Goal: Transaction & Acquisition: Purchase product/service

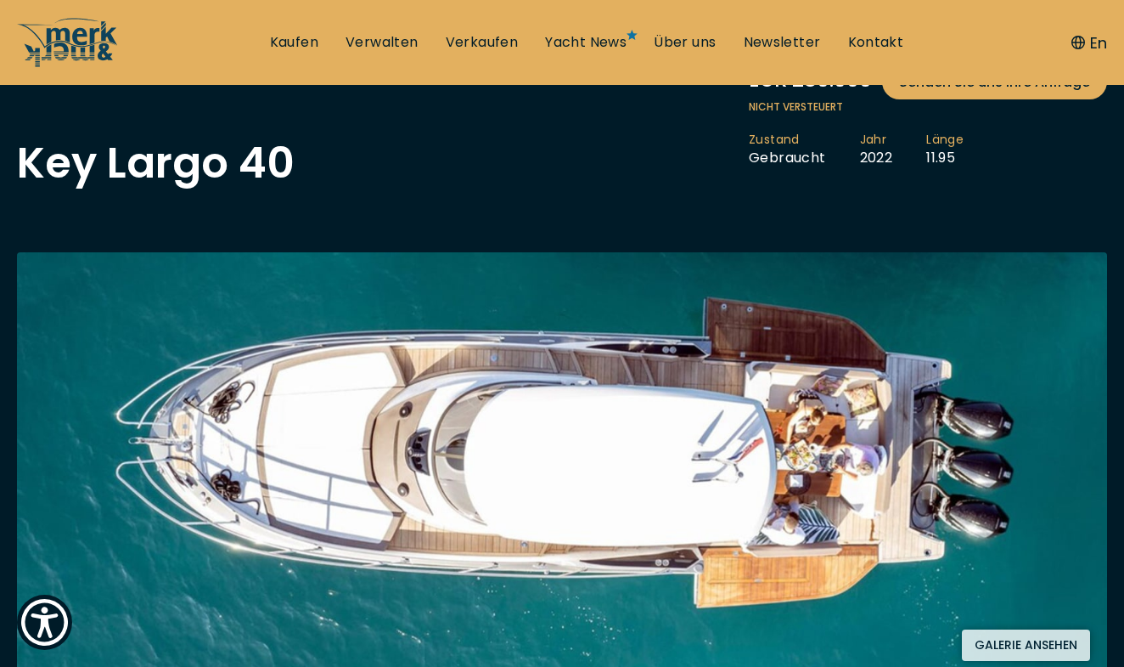
scroll to position [217, 0]
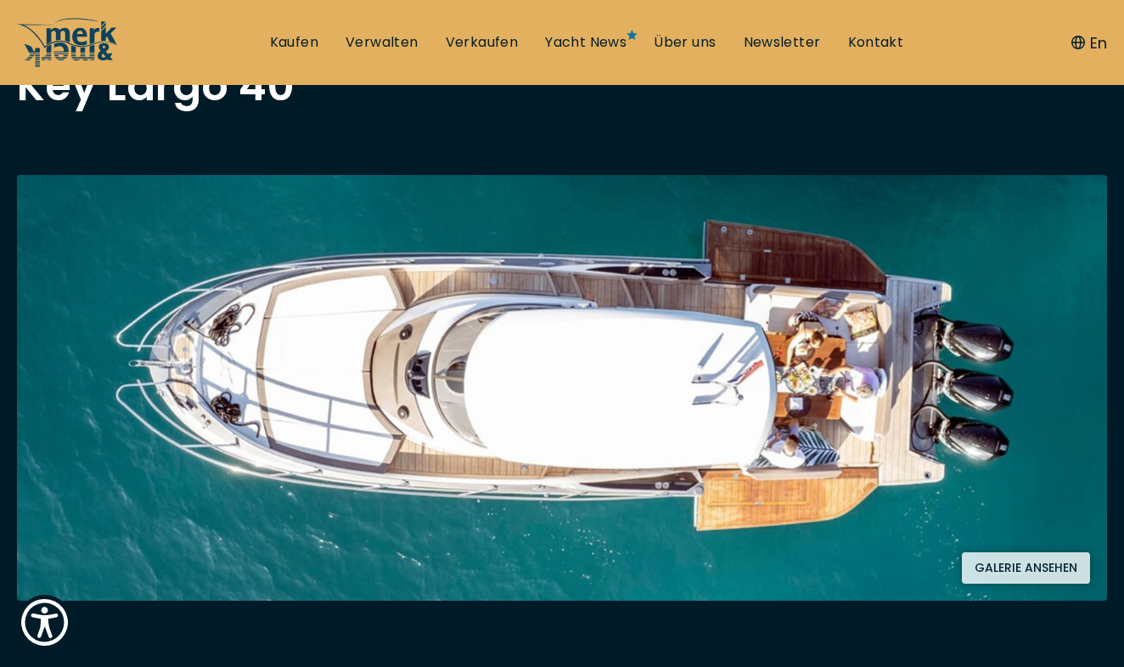
click at [555, 359] on img at bounding box center [562, 387] width 1090 height 425
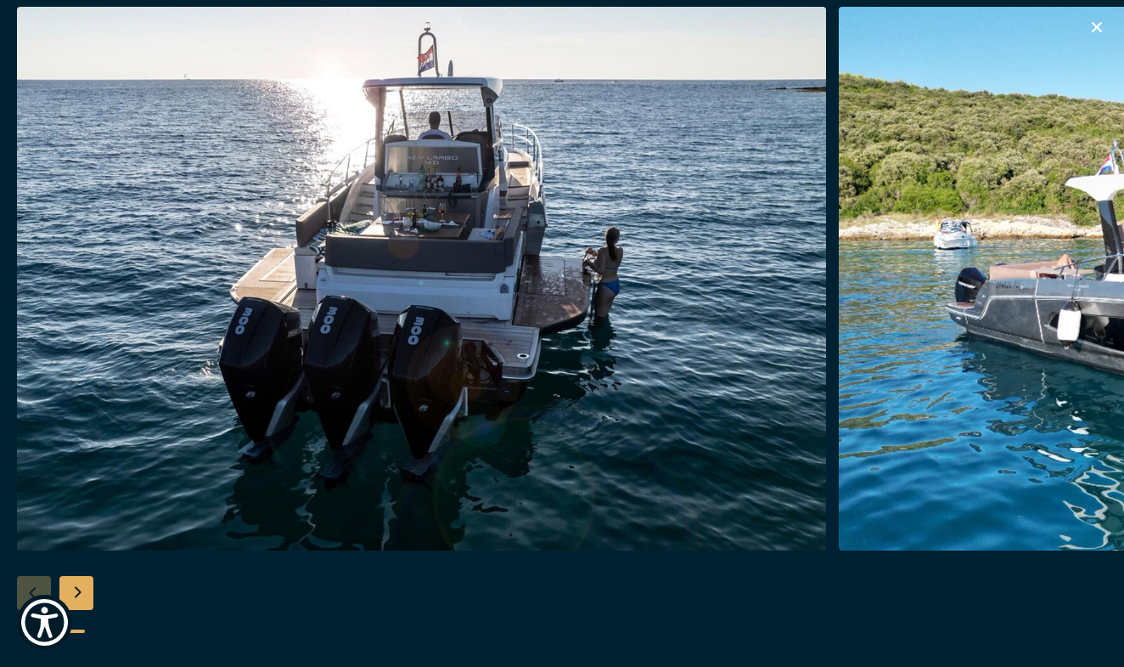
click at [84, 586] on div "Next slide" at bounding box center [76, 593] width 34 height 34
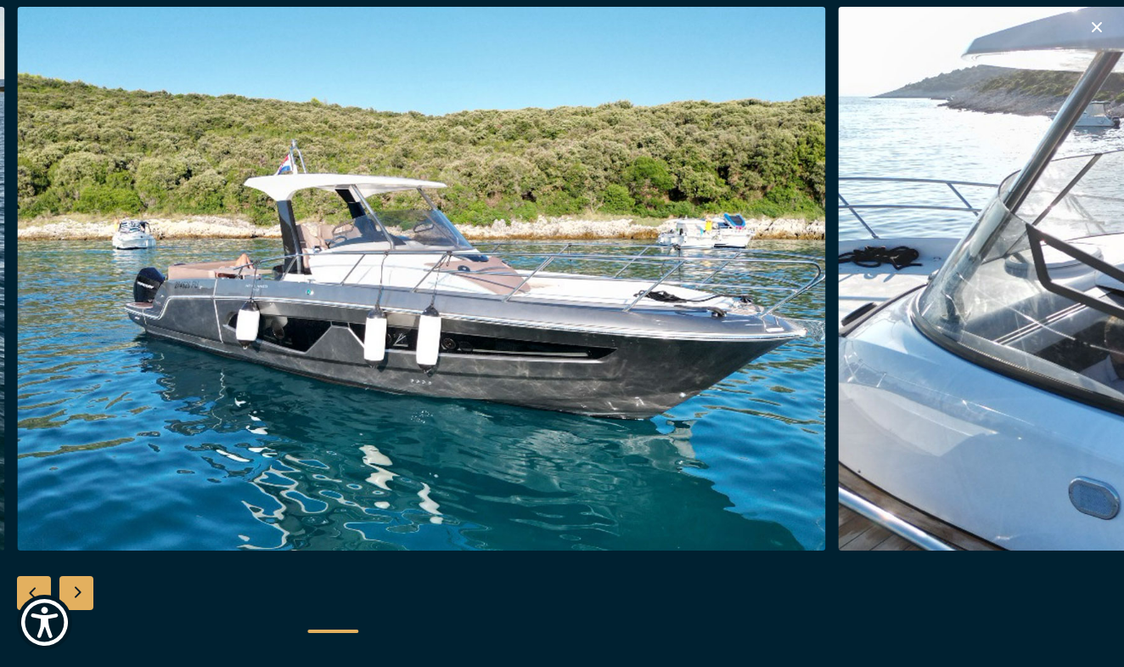
click at [84, 586] on div "Next slide" at bounding box center [76, 593] width 34 height 34
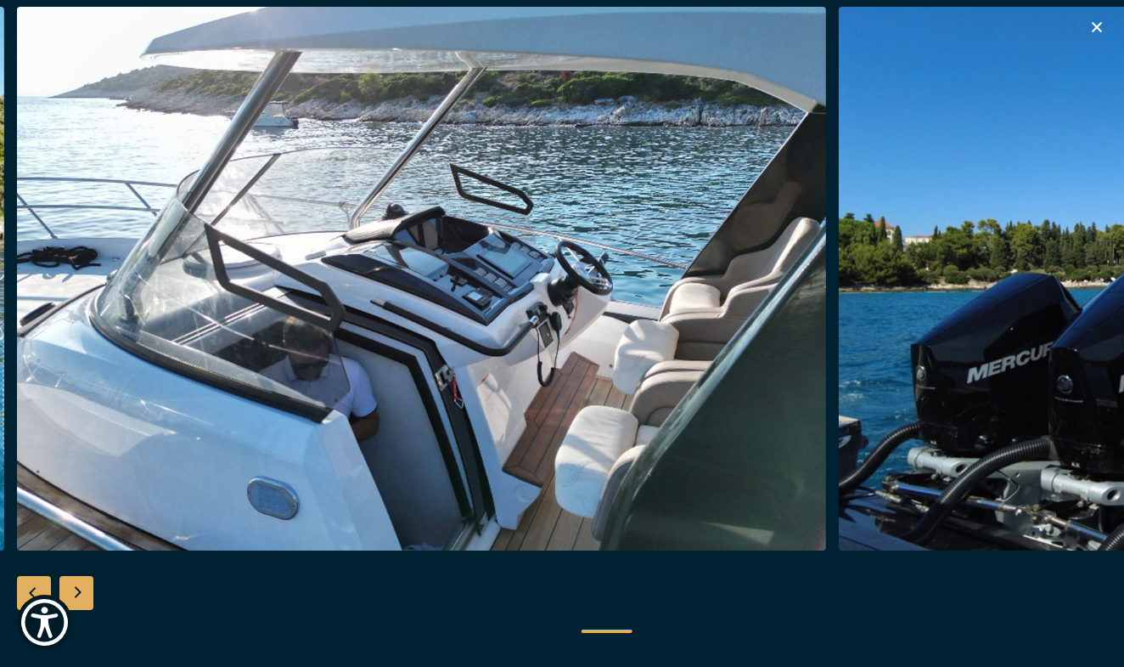
click at [84, 586] on div "Next slide" at bounding box center [76, 593] width 34 height 34
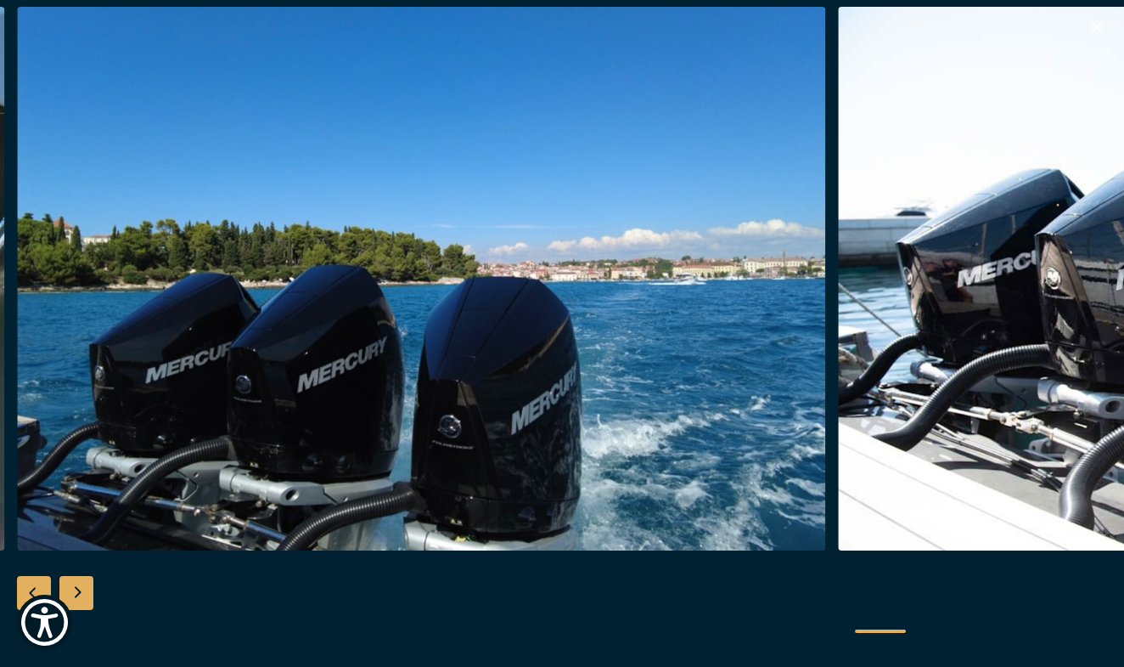
click at [84, 586] on div "Next slide" at bounding box center [76, 593] width 34 height 34
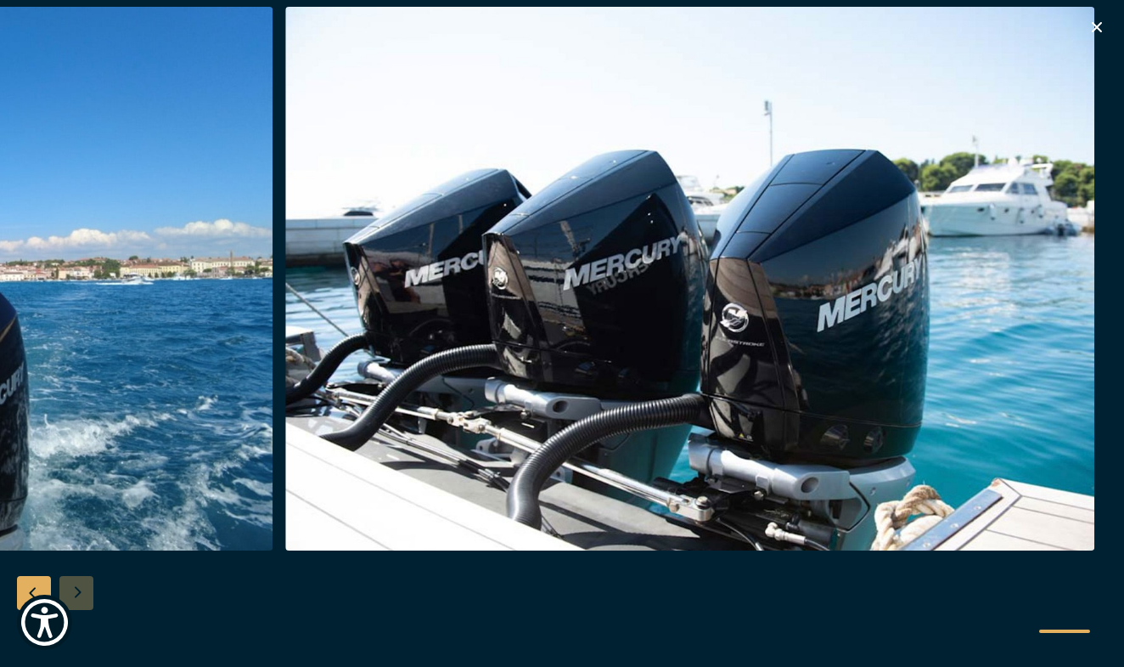
click at [84, 586] on div at bounding box center [562, 334] width 1124 height 654
click at [32, 583] on div "Previous slide" at bounding box center [34, 593] width 34 height 34
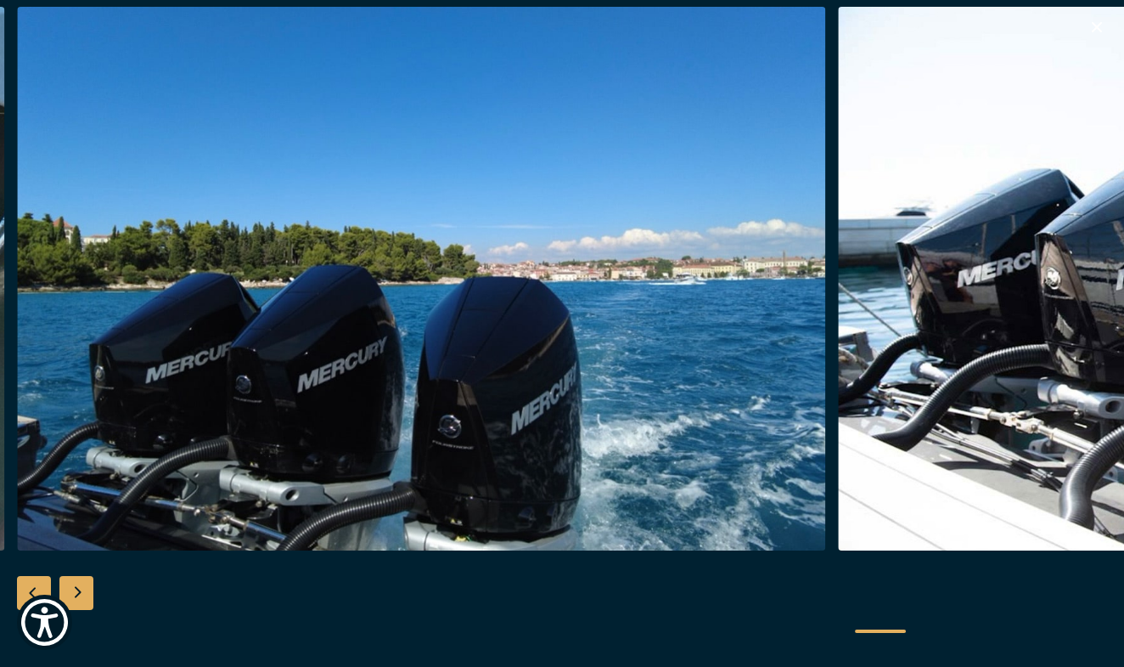
click at [32, 583] on div "Previous slide" at bounding box center [34, 593] width 34 height 34
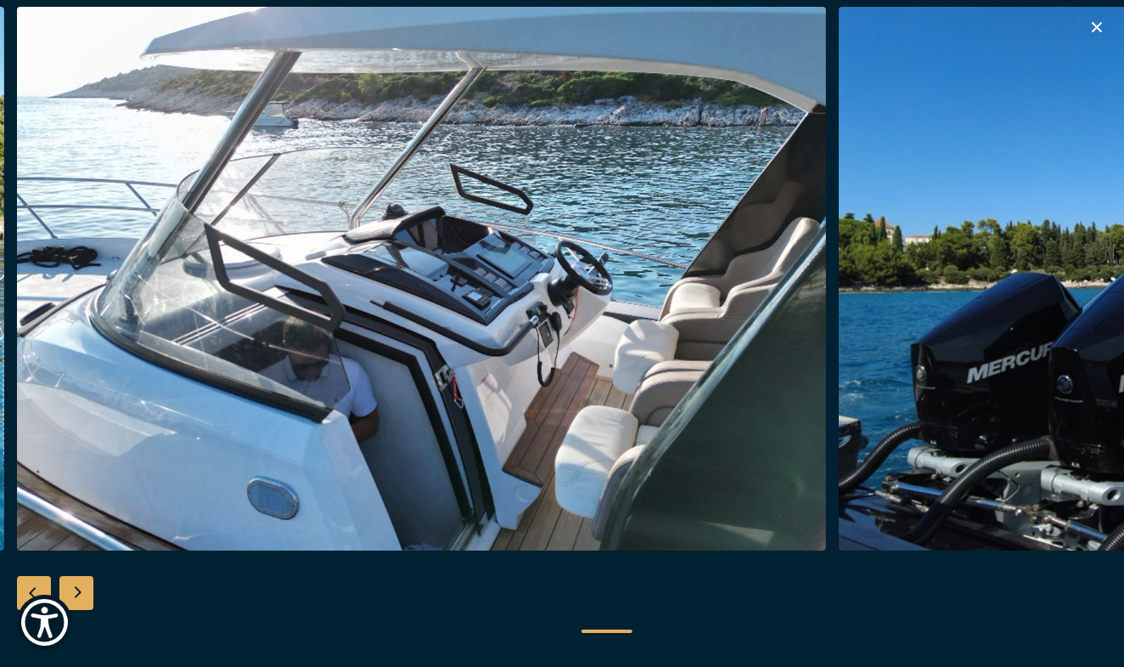
click at [32, 583] on div "Previous slide" at bounding box center [34, 593] width 34 height 34
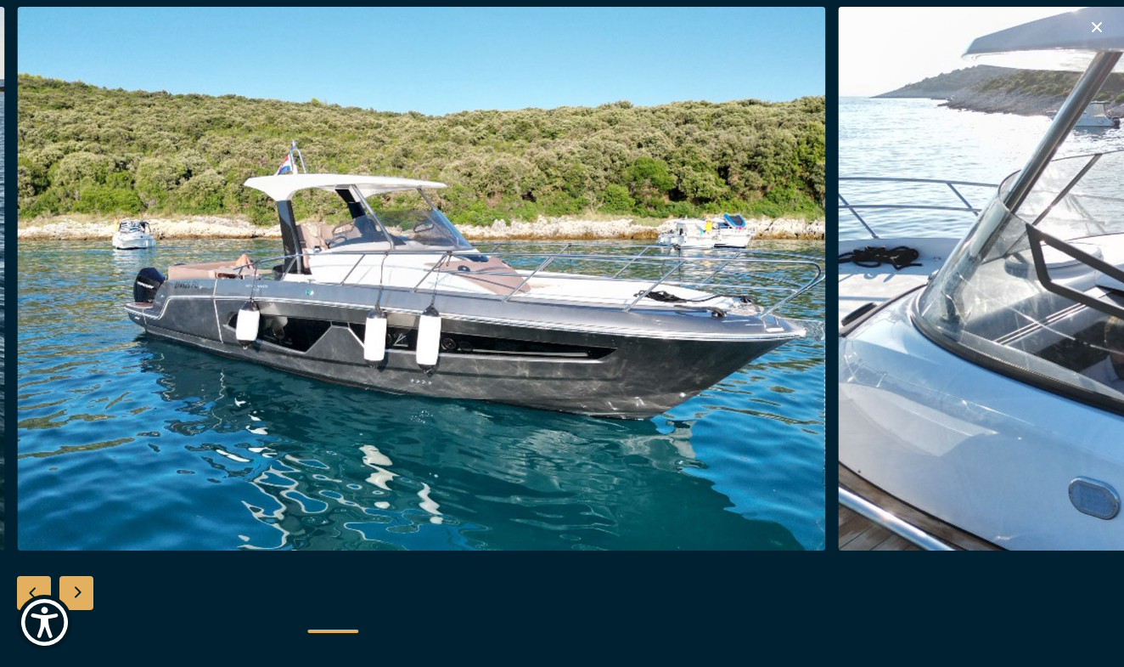
click at [32, 583] on div "Previous slide" at bounding box center [34, 593] width 34 height 34
click at [32, 583] on div at bounding box center [562, 334] width 1124 height 654
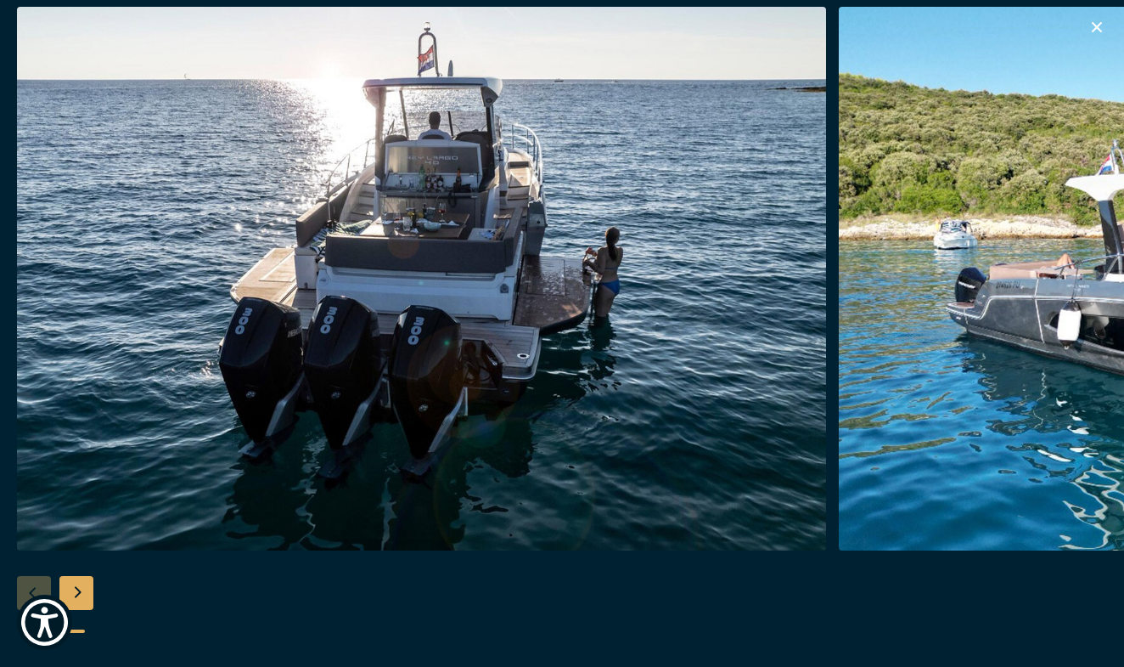
click at [32, 583] on div at bounding box center [562, 334] width 1124 height 654
click at [82, 590] on div "Next slide" at bounding box center [76, 593] width 34 height 34
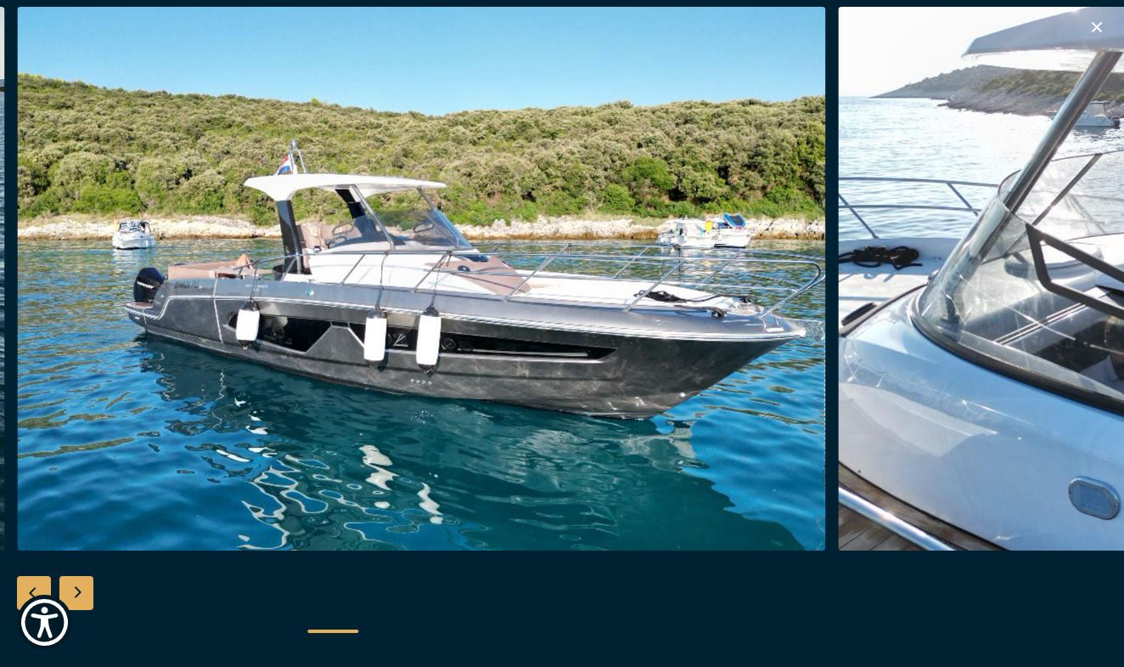
click at [82, 590] on div "Next slide" at bounding box center [76, 593] width 34 height 34
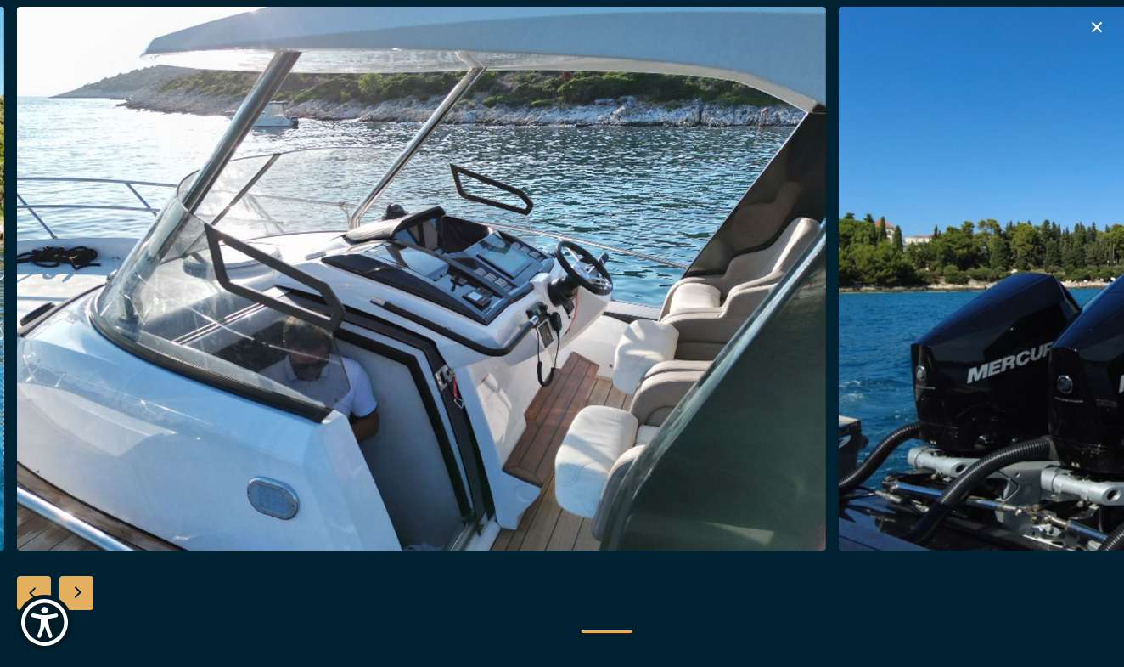
click at [82, 590] on div "Next slide" at bounding box center [76, 593] width 34 height 34
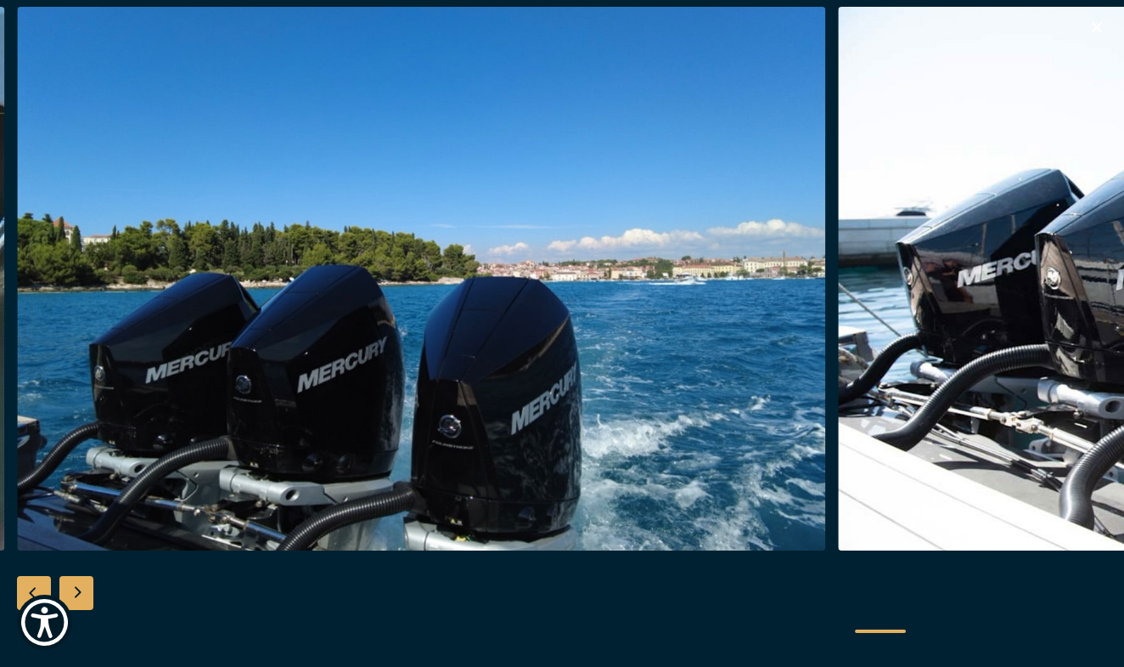
click at [82, 590] on div "Next slide" at bounding box center [76, 593] width 34 height 34
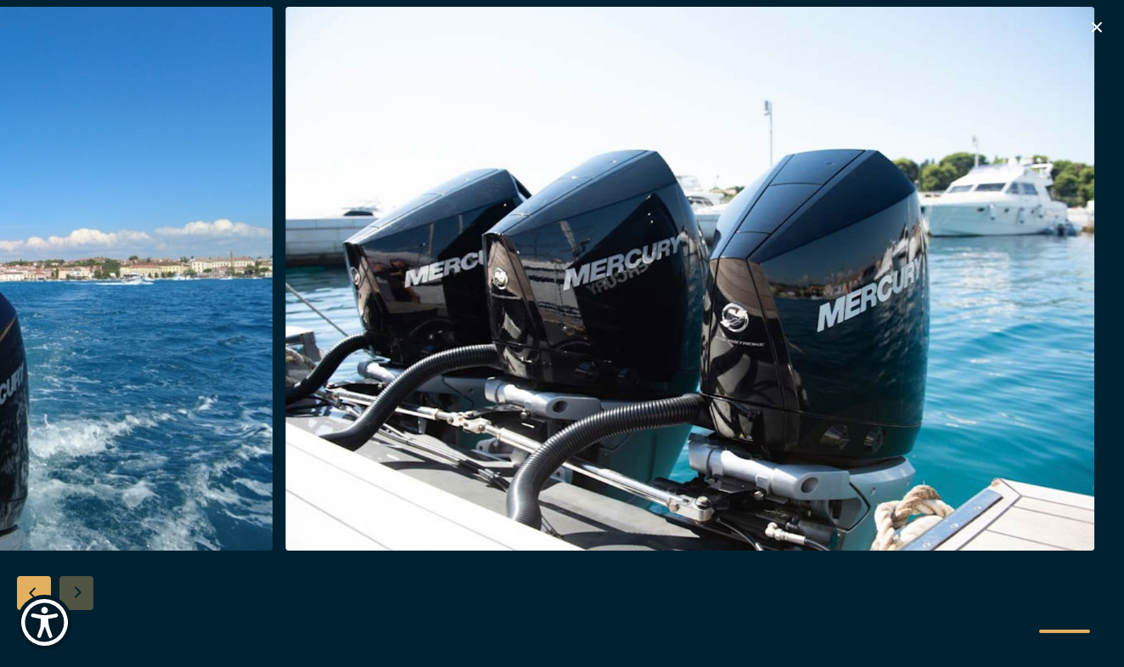
click at [82, 590] on div at bounding box center [562, 334] width 1124 height 654
click at [1109, 23] on div at bounding box center [562, 334] width 1124 height 654
click at [1097, 23] on icon "button" at bounding box center [1097, 27] width 20 height 20
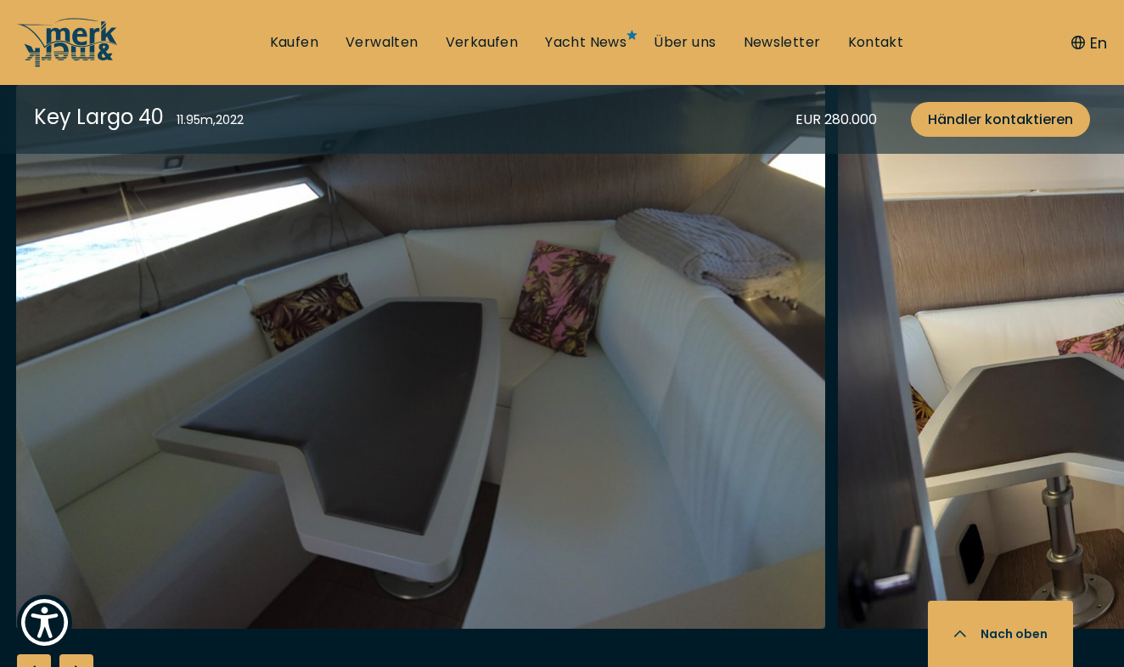
scroll to position [2996, 0]
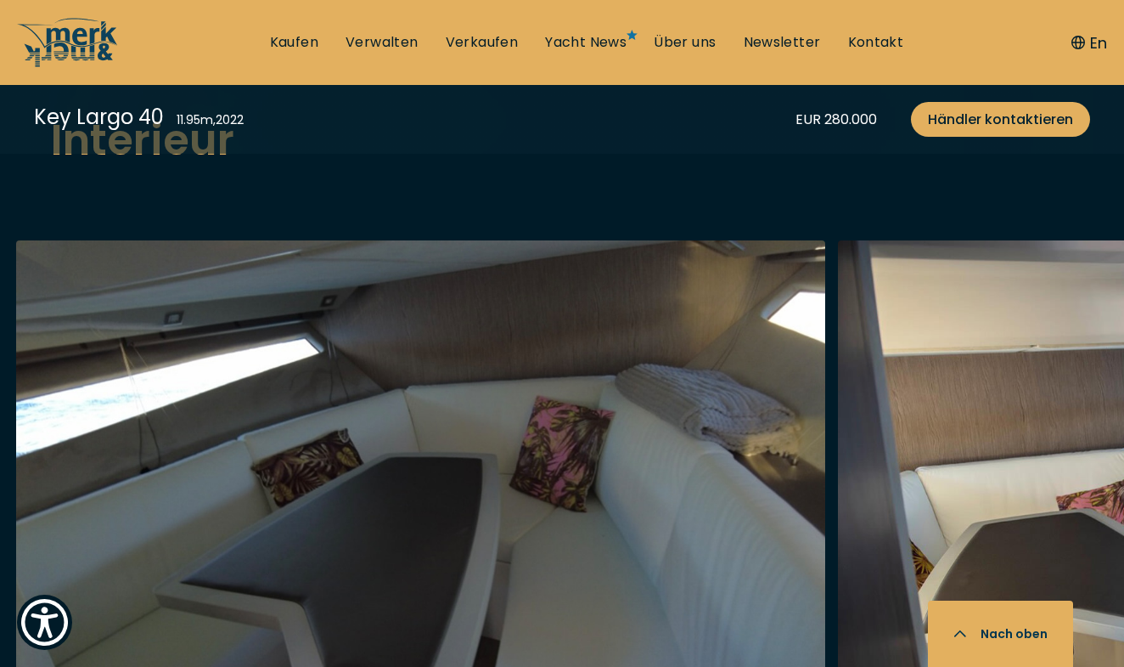
click at [573, 411] on img "button" at bounding box center [420, 512] width 809 height 544
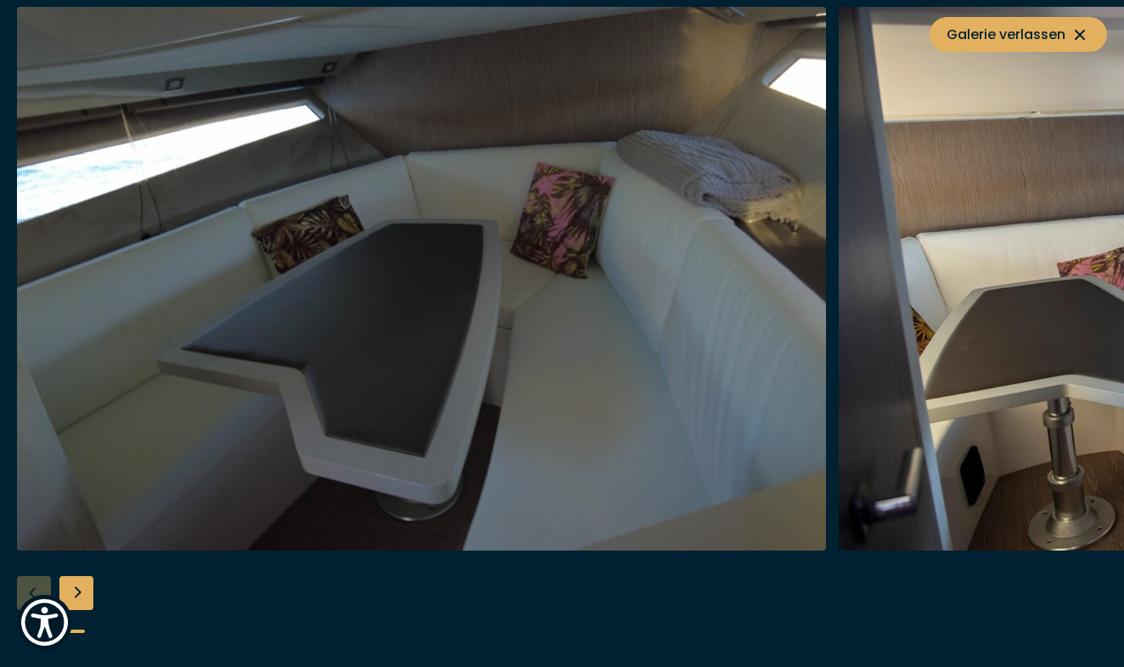
click at [79, 590] on div "Next slide" at bounding box center [76, 593] width 34 height 34
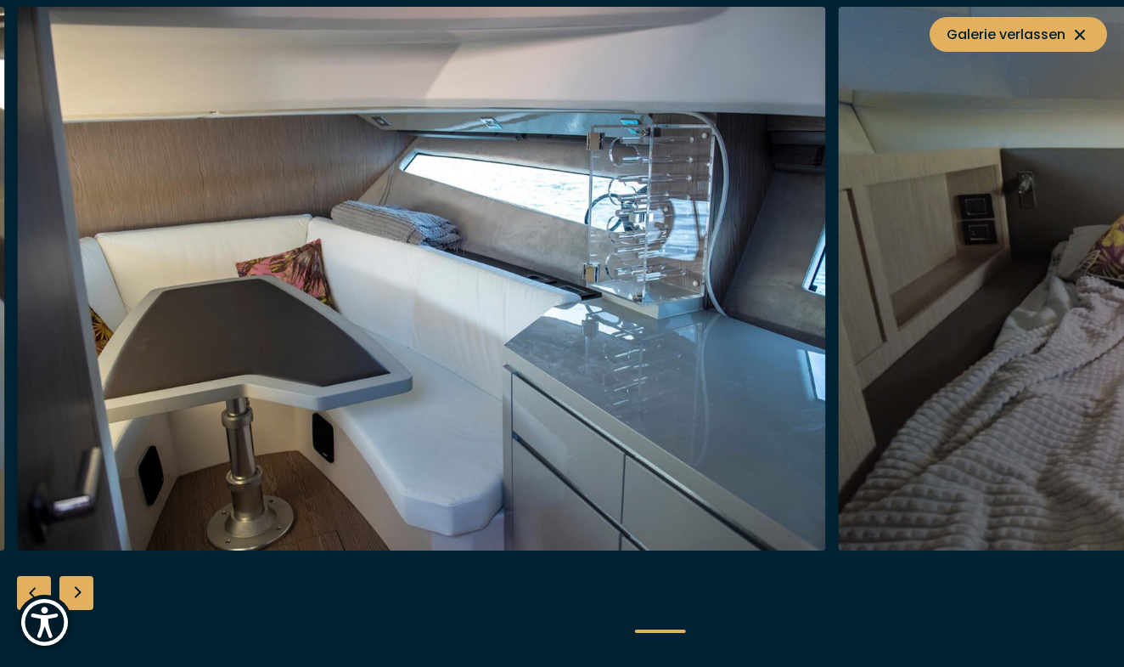
click at [79, 590] on div "Next slide" at bounding box center [76, 593] width 34 height 34
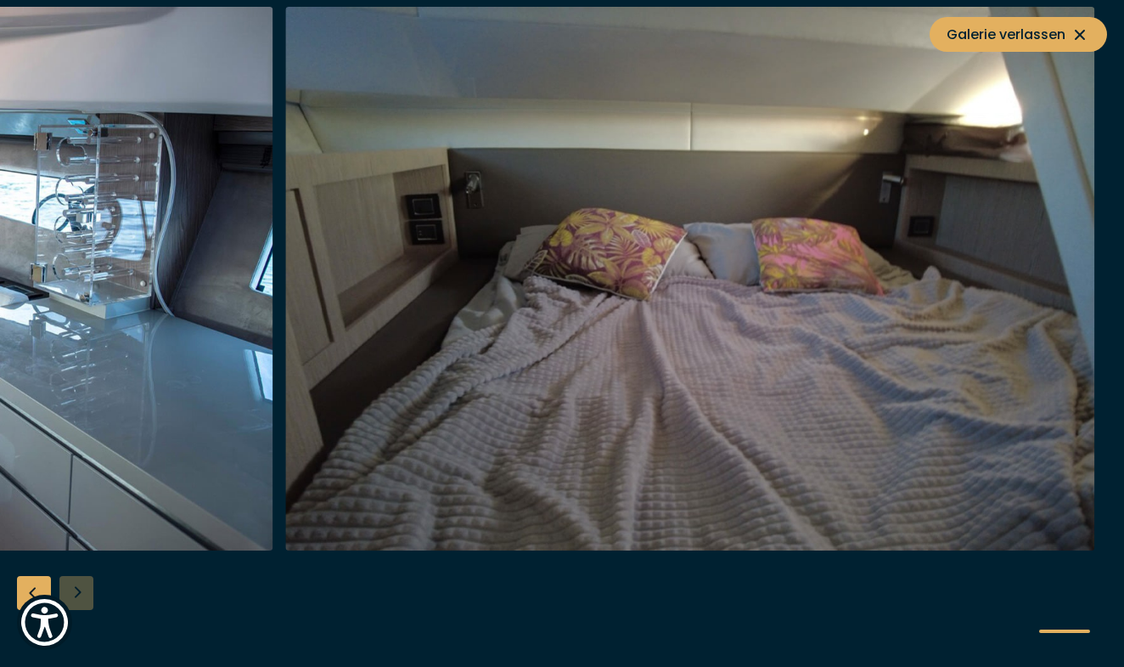
click at [79, 590] on div at bounding box center [562, 334] width 1124 height 654
click at [34, 582] on div "Previous slide" at bounding box center [34, 593] width 34 height 34
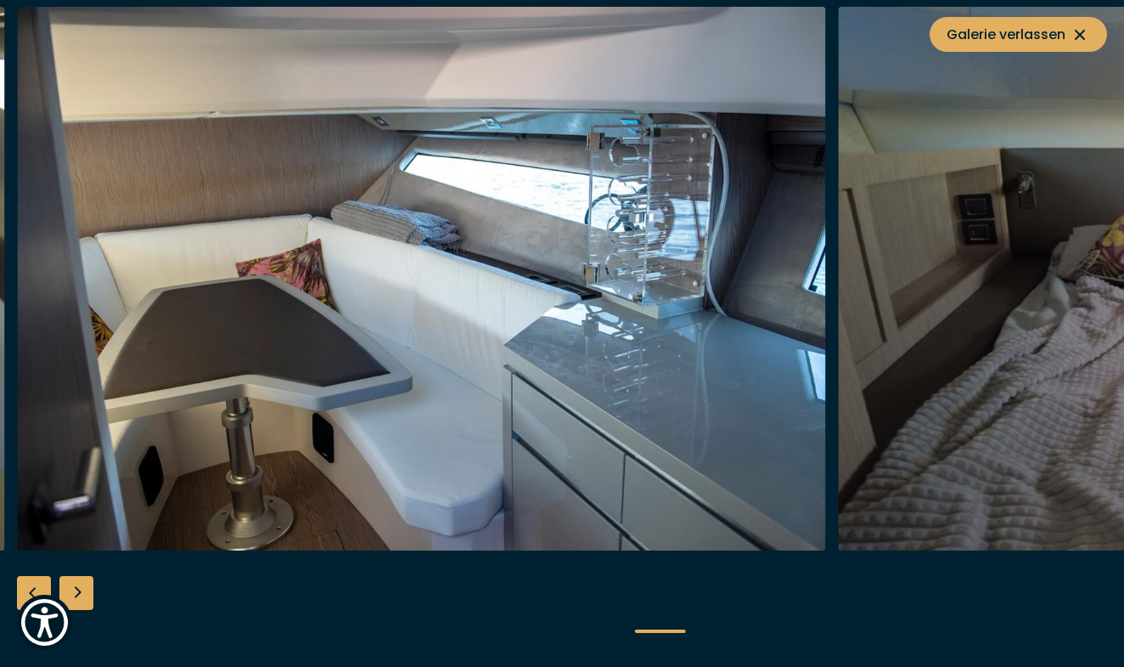
click at [34, 582] on div "Previous slide" at bounding box center [34, 593] width 34 height 34
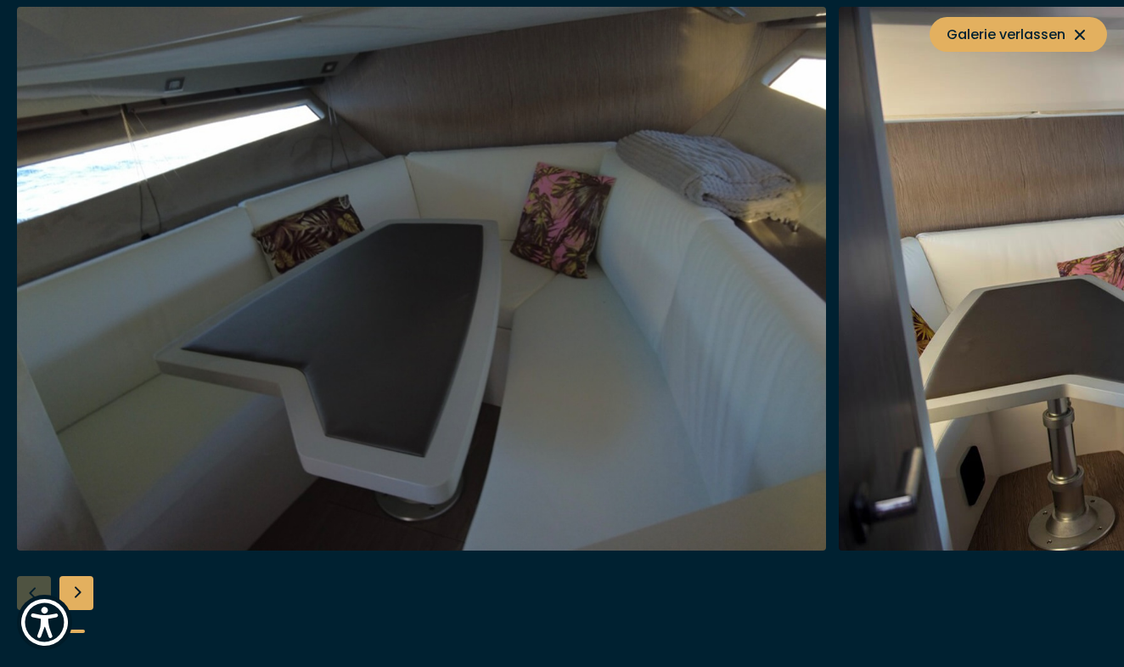
click at [34, 583] on div at bounding box center [562, 334] width 1124 height 654
click at [1021, 35] on span "Galerie verlassen" at bounding box center [1019, 34] width 144 height 21
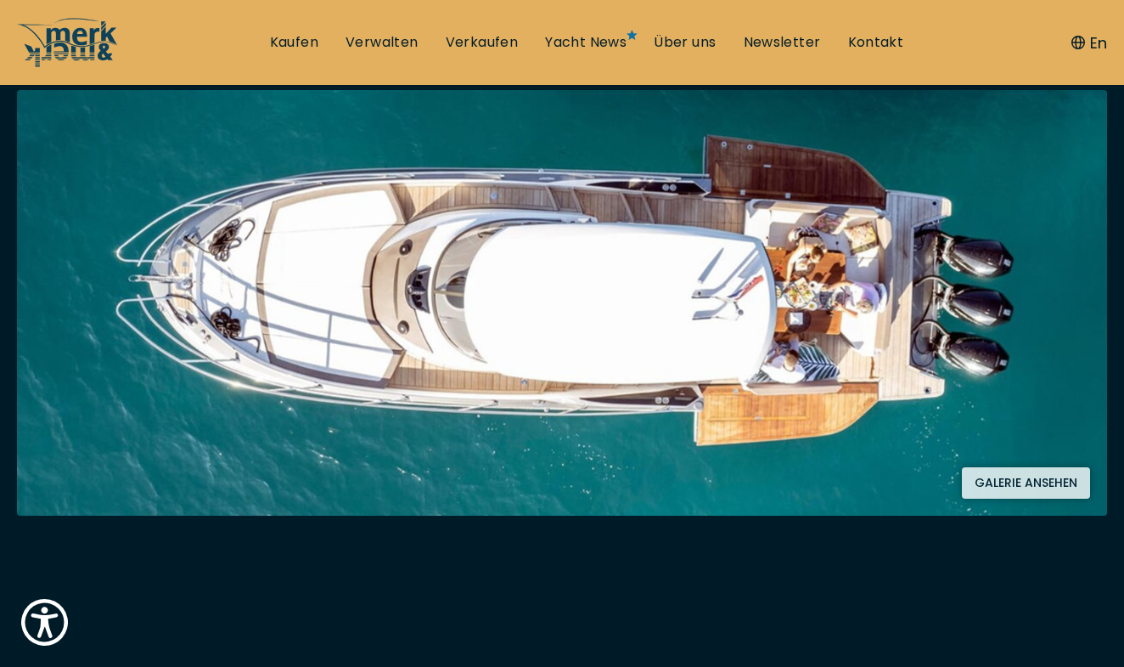
scroll to position [0, 0]
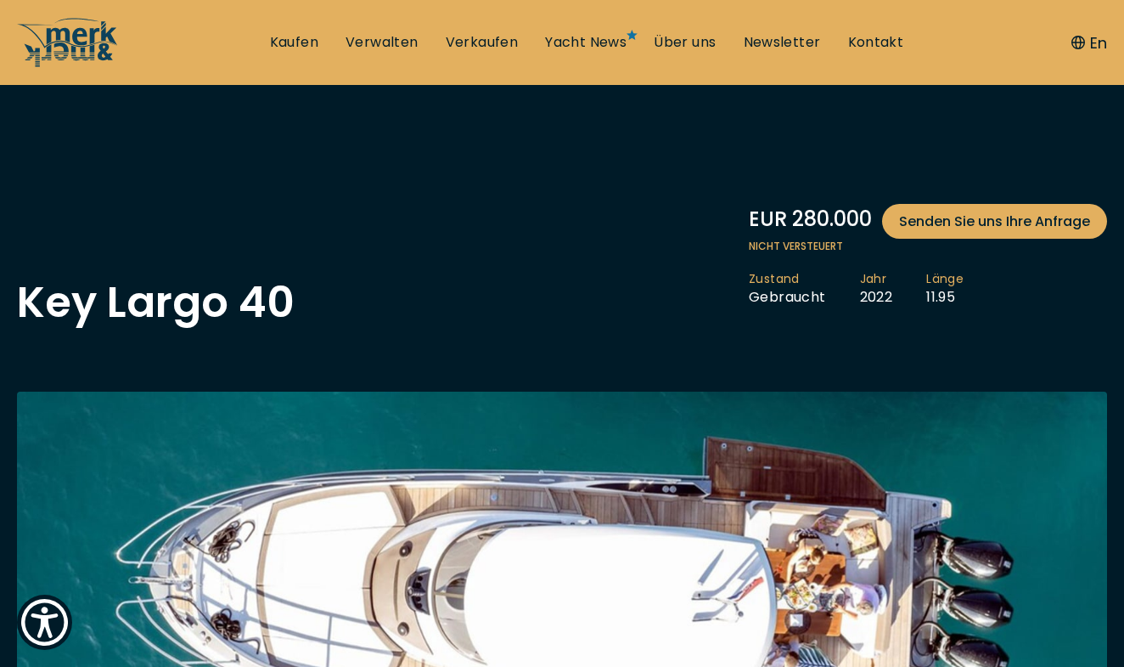
click at [949, 241] on span "Nicht versteuert" at bounding box center [928, 246] width 358 height 15
click at [970, 215] on span "Senden Sie uns Ihre Anfrage" at bounding box center [994, 221] width 191 height 21
select select "buy"
click at [305, 42] on link "Kaufen" at bounding box center [294, 42] width 48 height 19
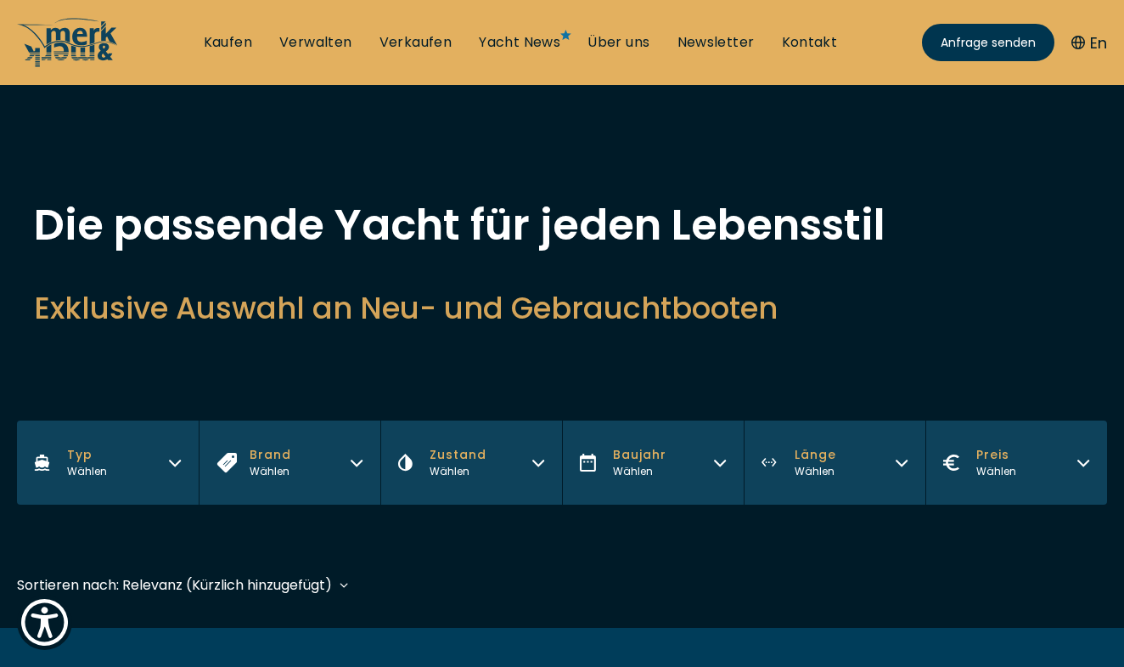
click at [977, 464] on div "Wählen" at bounding box center [997, 471] width 40 height 15
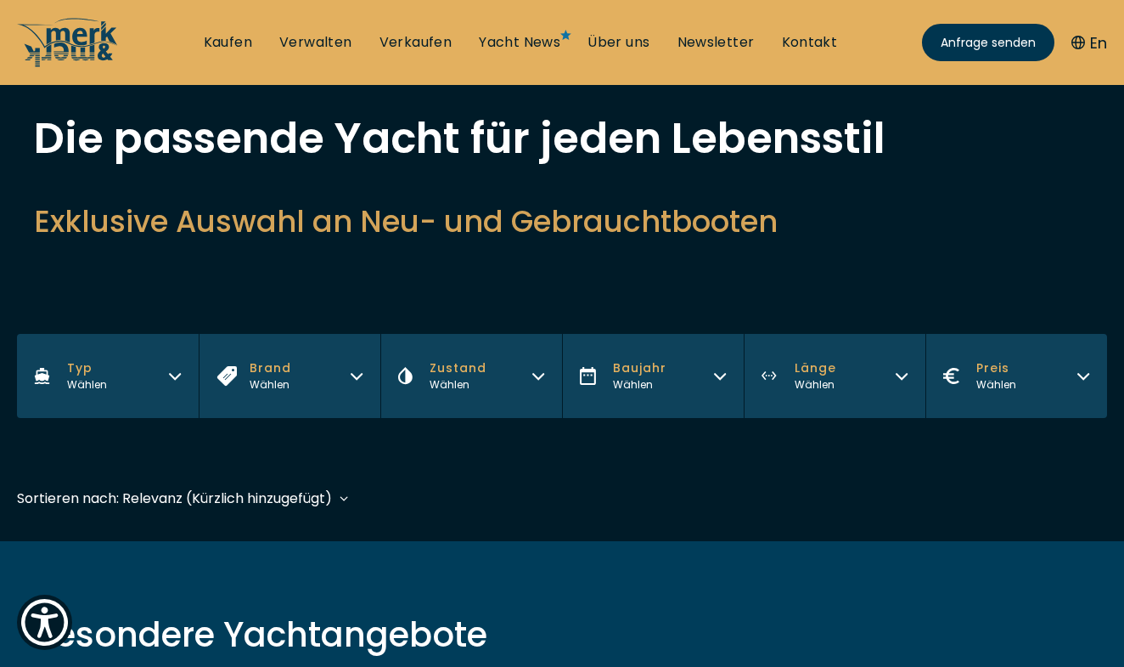
scroll to position [87, 0]
click at [1028, 371] on button "Preis Wählen" at bounding box center [1017, 375] width 182 height 84
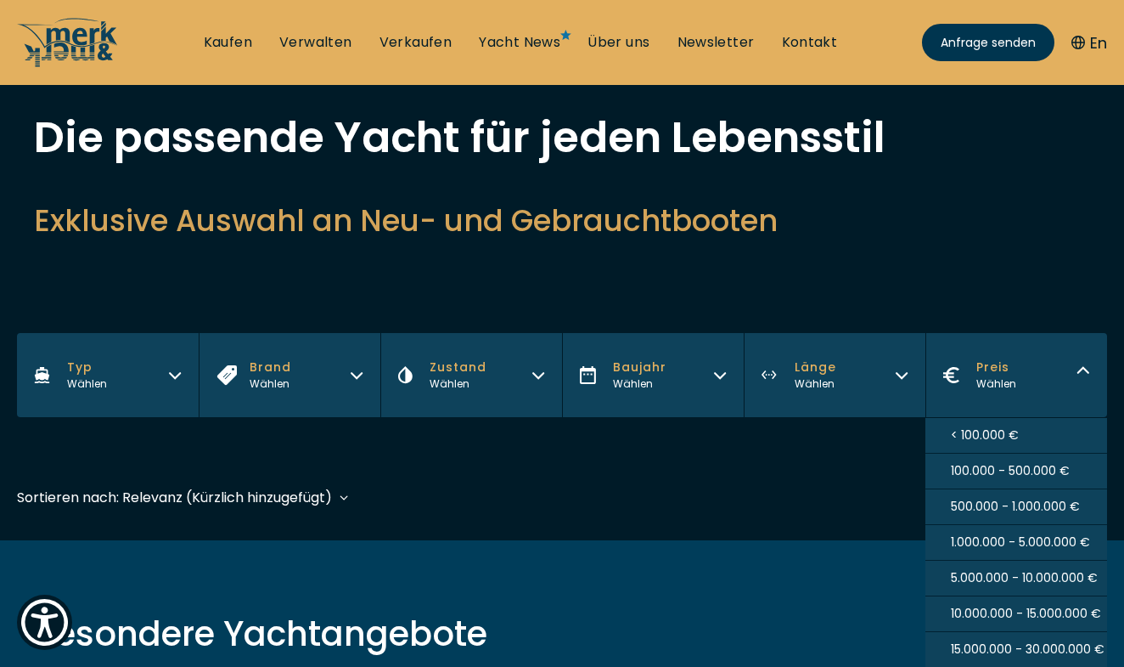
click at [975, 473] on span "100.000 - 500.000 €" at bounding box center [1010, 471] width 119 height 18
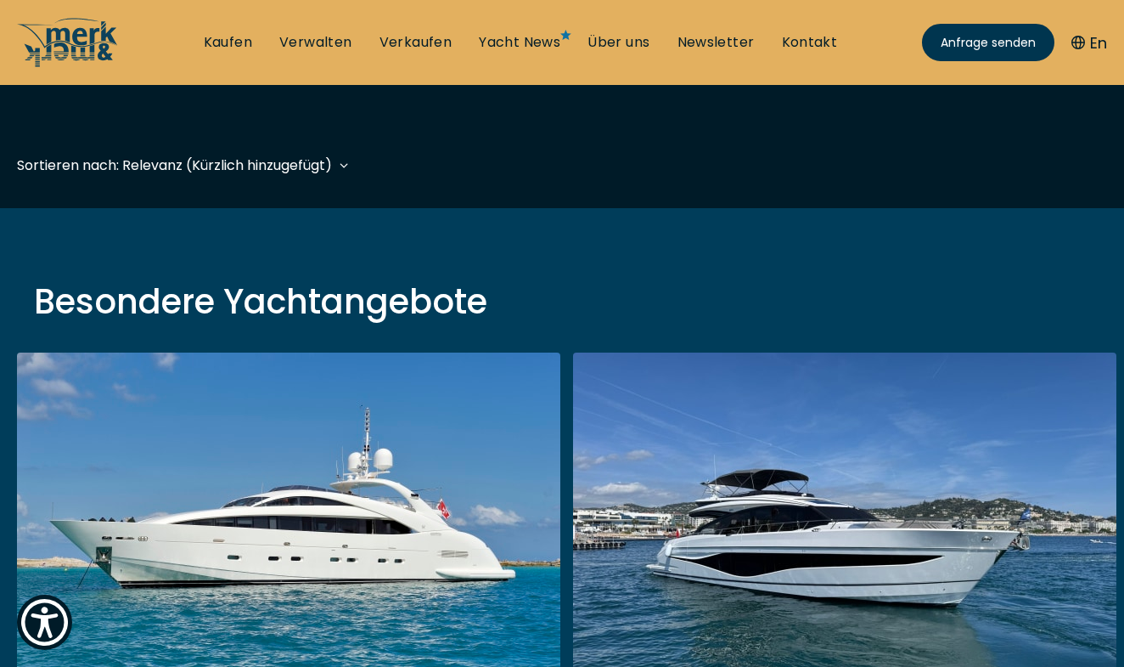
scroll to position [420, 0]
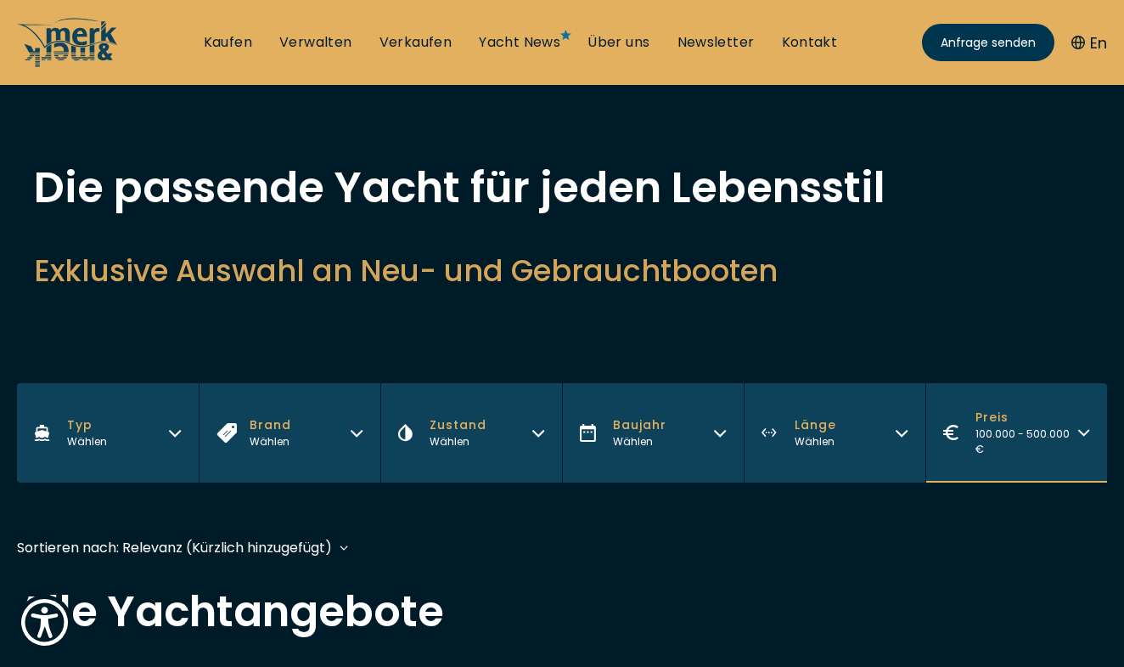
scroll to position [32, 0]
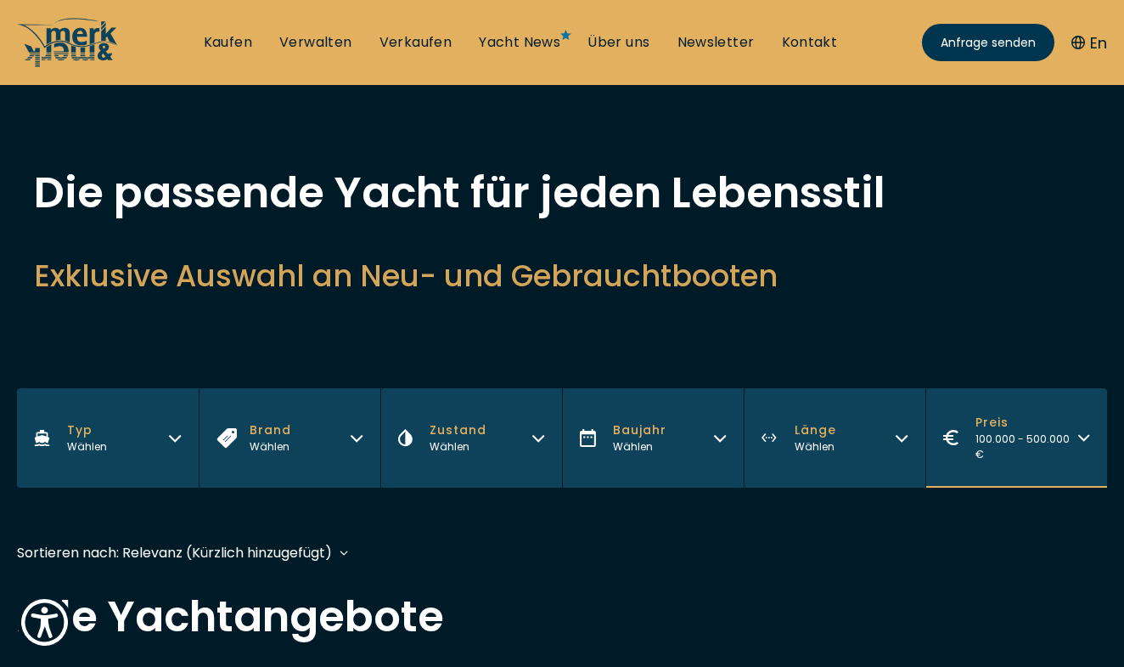
click at [831, 439] on div "Wählen" at bounding box center [816, 446] width 42 height 15
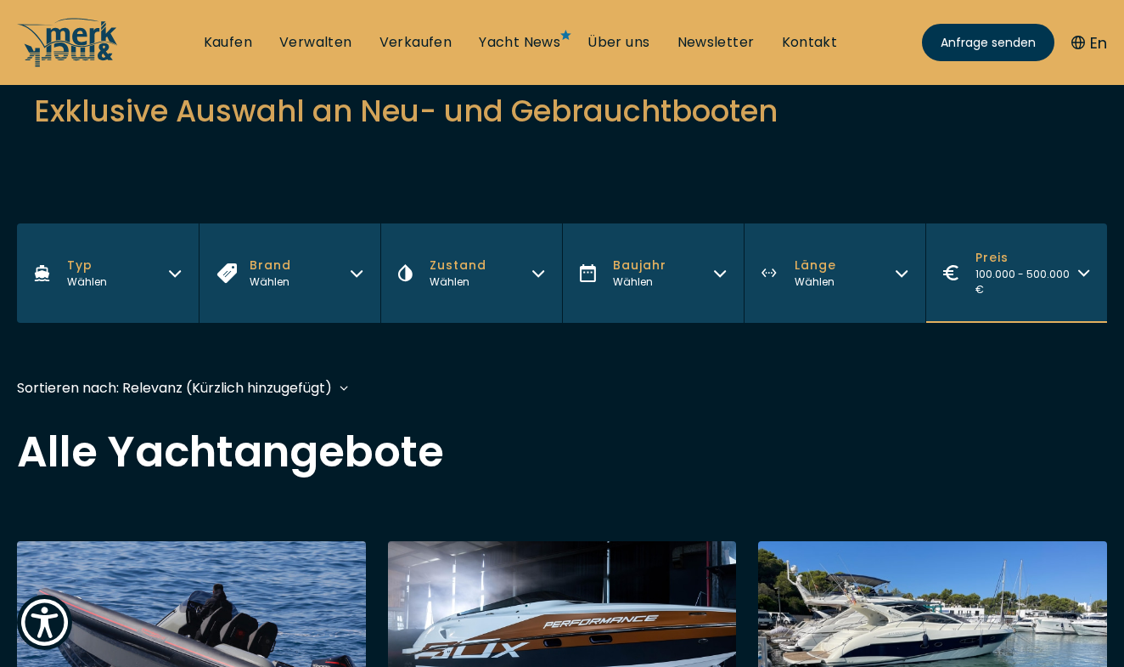
scroll to position [149, 0]
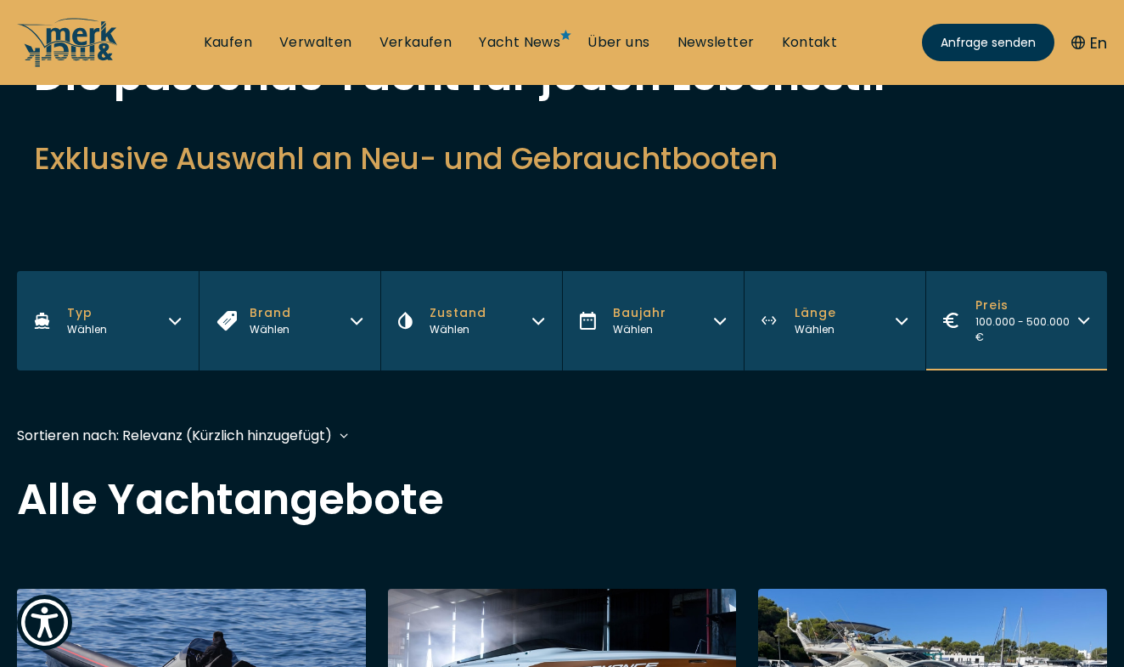
click at [846, 341] on button "Länge Wählen" at bounding box center [835, 320] width 182 height 99
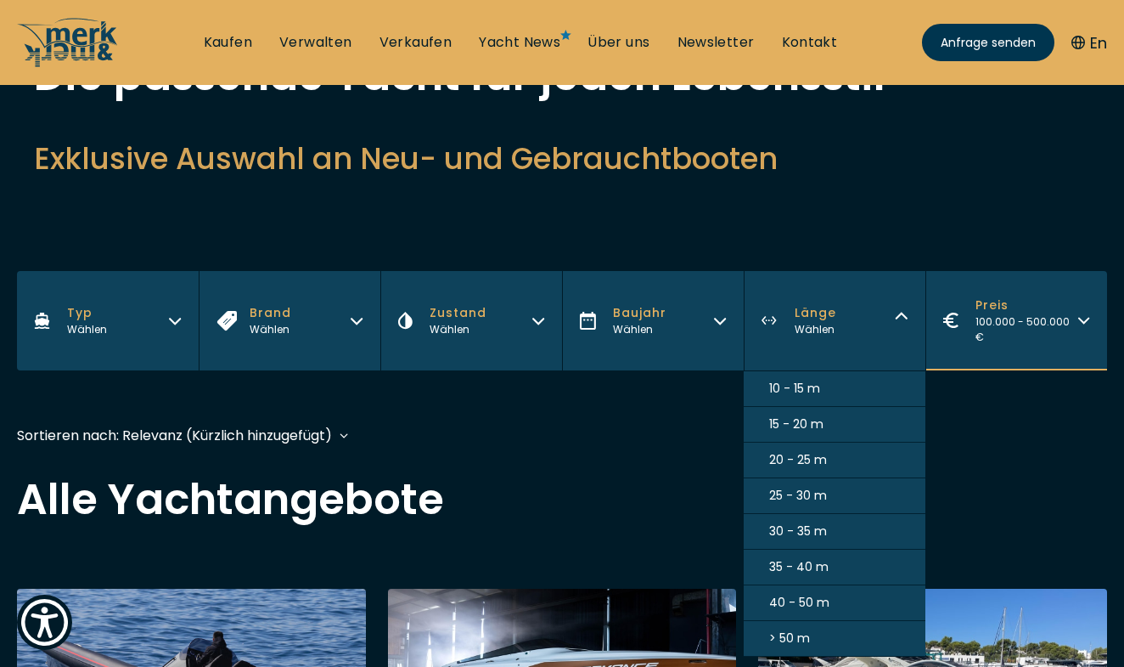
click at [814, 380] on span "10 - 15 m" at bounding box center [794, 389] width 51 height 18
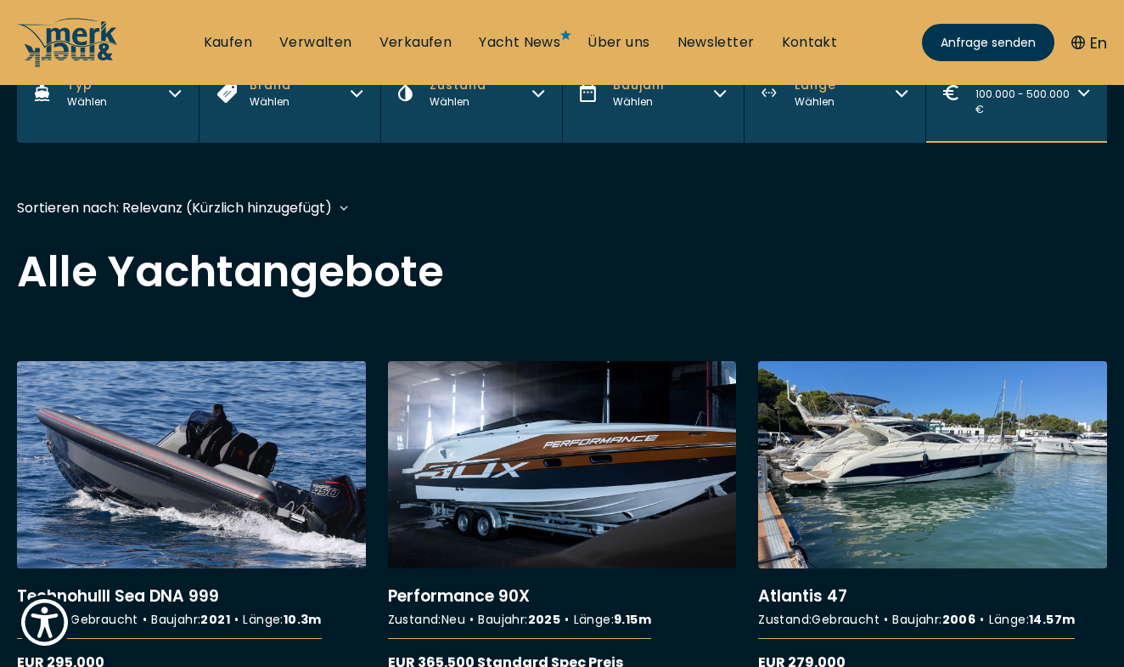
scroll to position [420, 0]
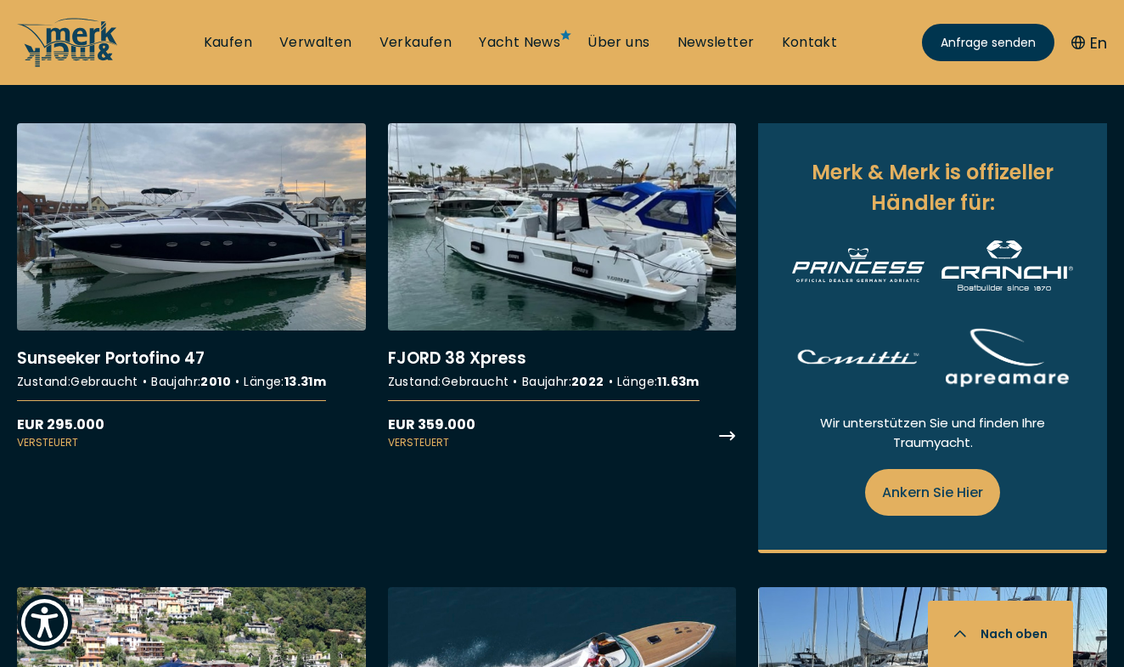
scroll to position [987, 0]
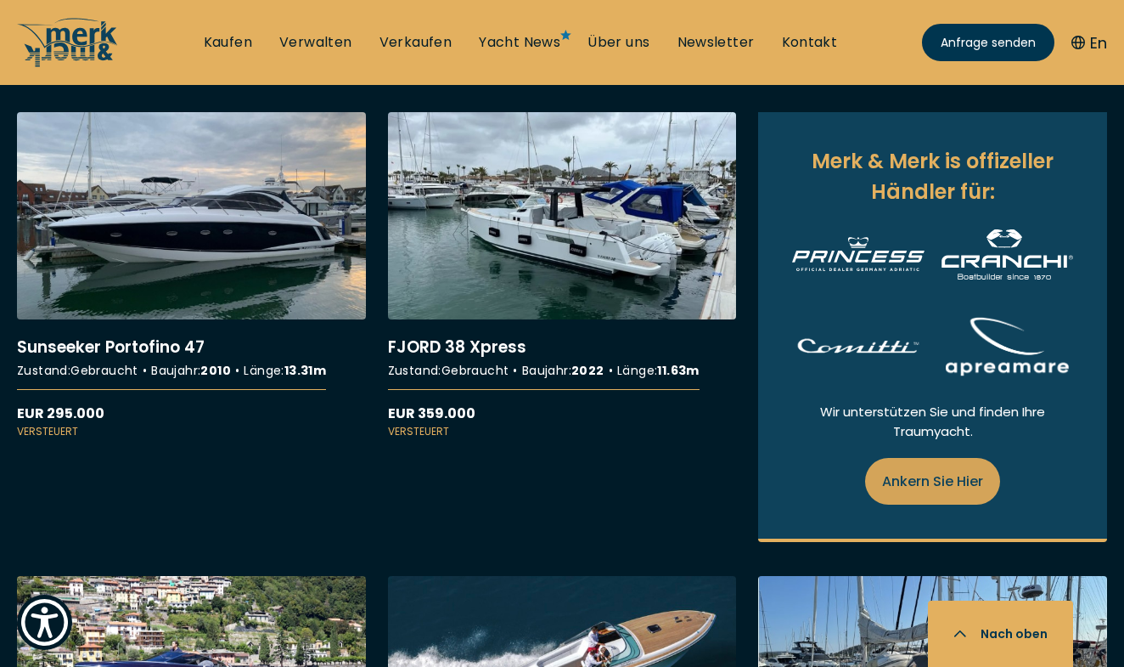
click at [938, 487] on span "Ankern Sie Hier" at bounding box center [932, 481] width 101 height 21
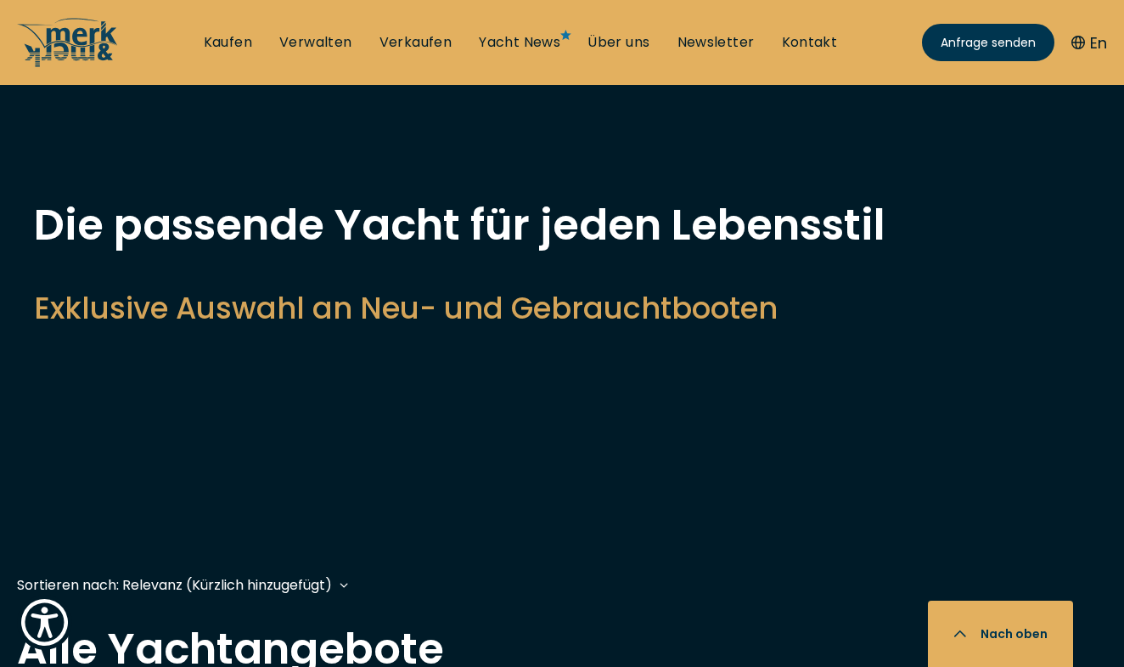
select select "buy"
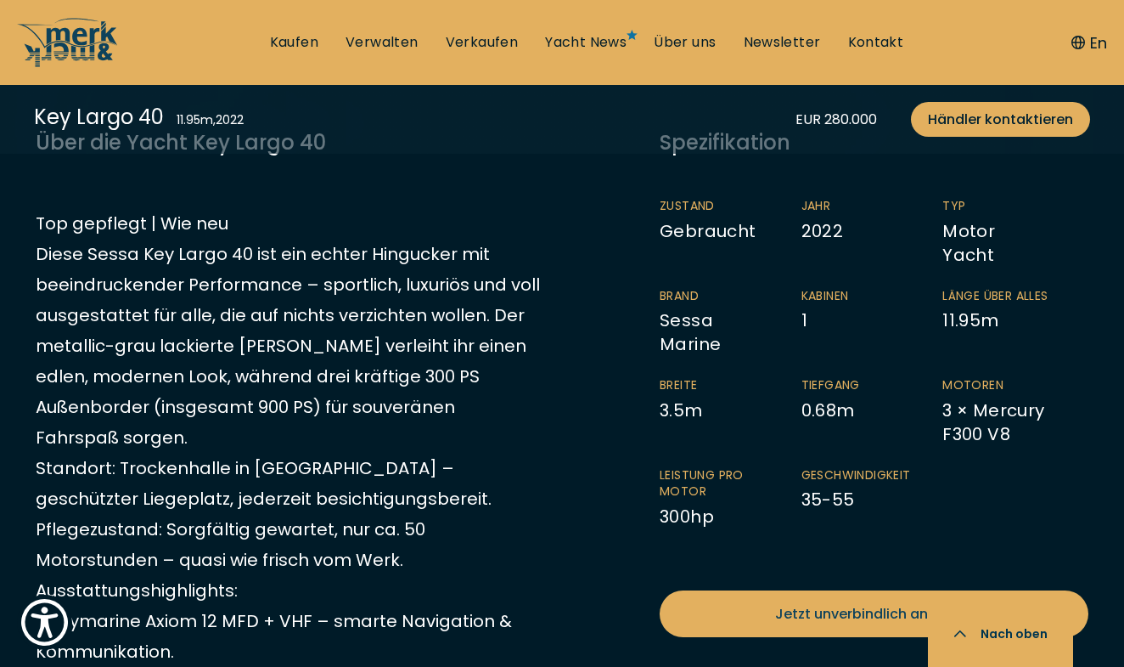
scroll to position [847, 0]
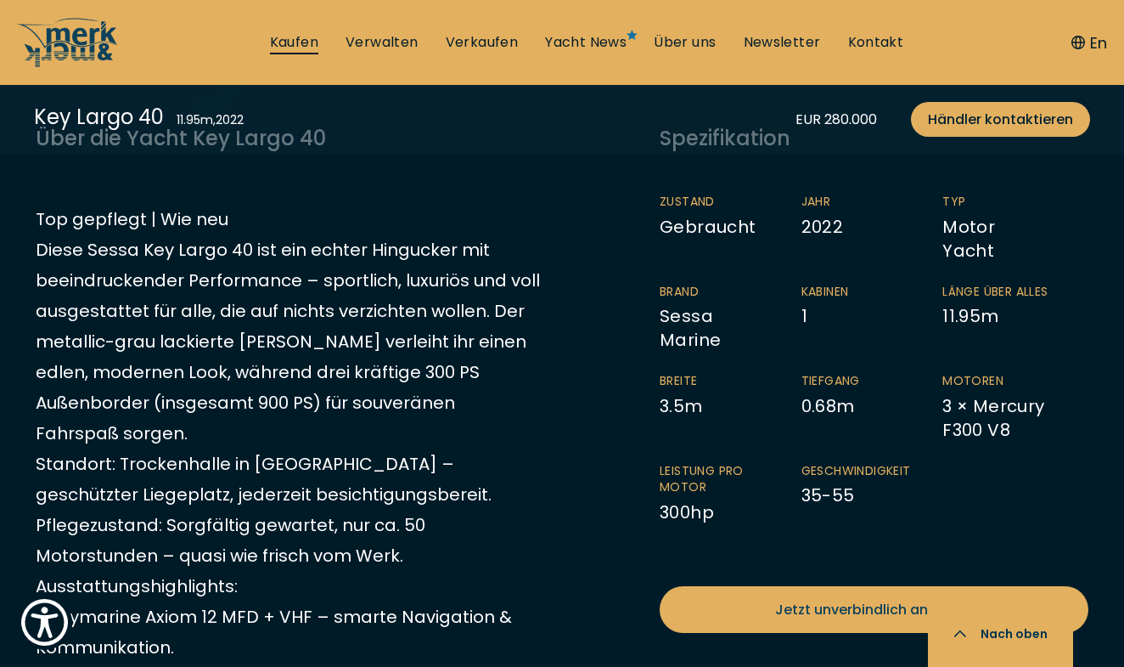
click at [287, 42] on link "Kaufen" at bounding box center [294, 42] width 48 height 19
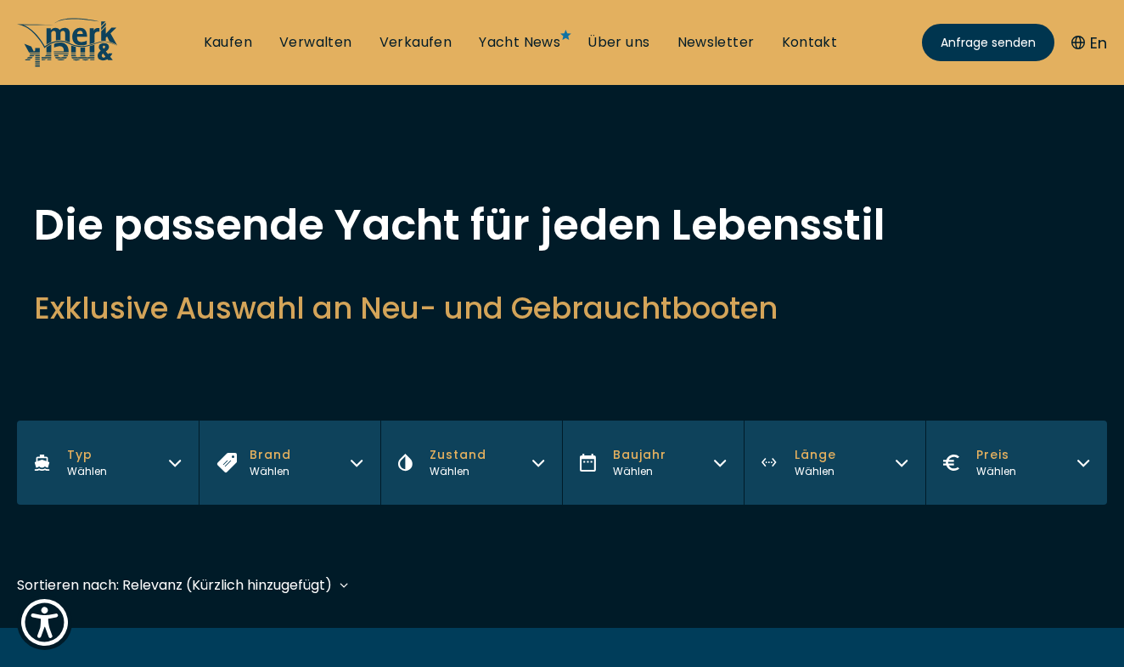
click at [813, 460] on span "Länge" at bounding box center [816, 455] width 42 height 18
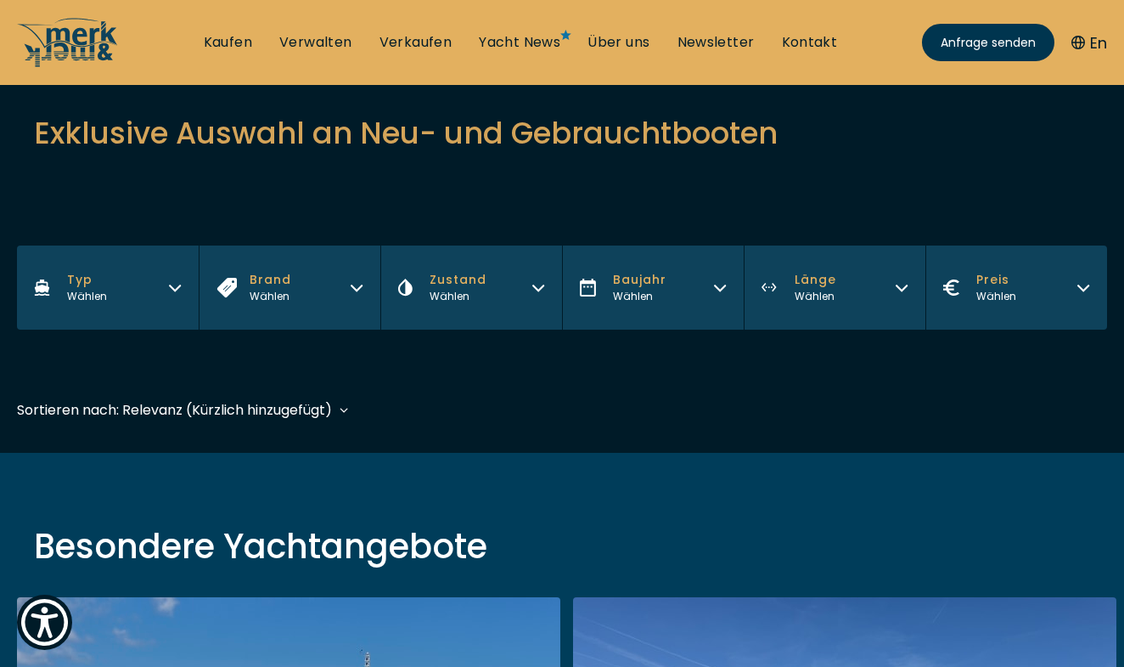
scroll to position [176, 0]
click at [844, 287] on button "Länge Wählen" at bounding box center [835, 287] width 182 height 84
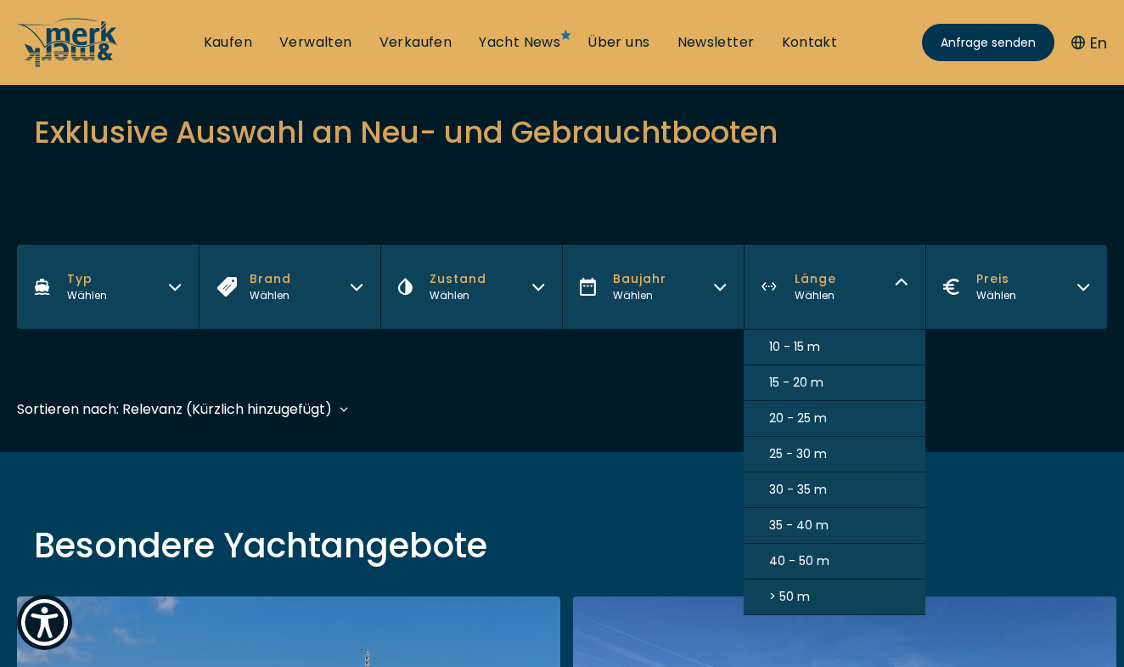
click at [797, 343] on span "10 - 15 m" at bounding box center [794, 347] width 51 height 18
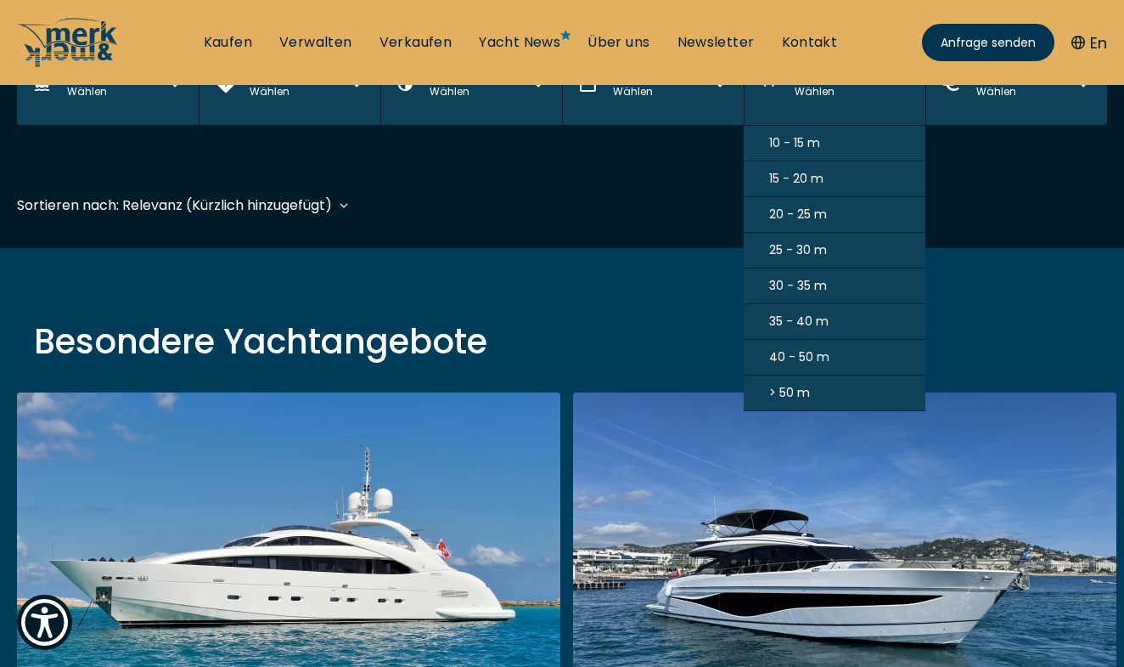
scroll to position [420, 0]
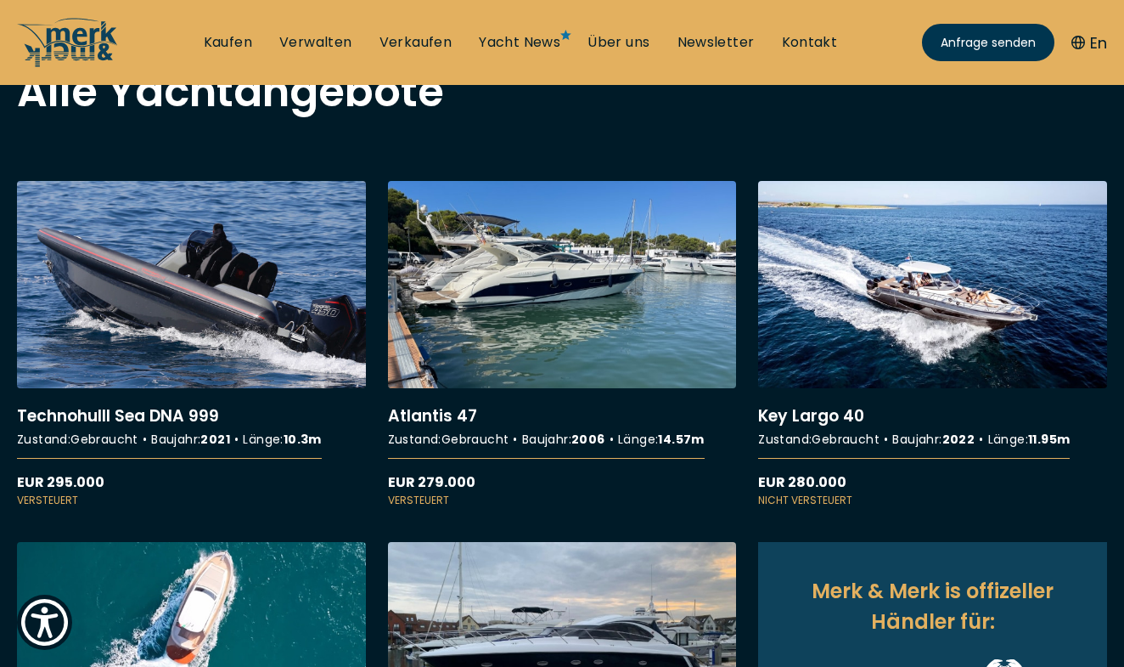
scroll to position [559, 0]
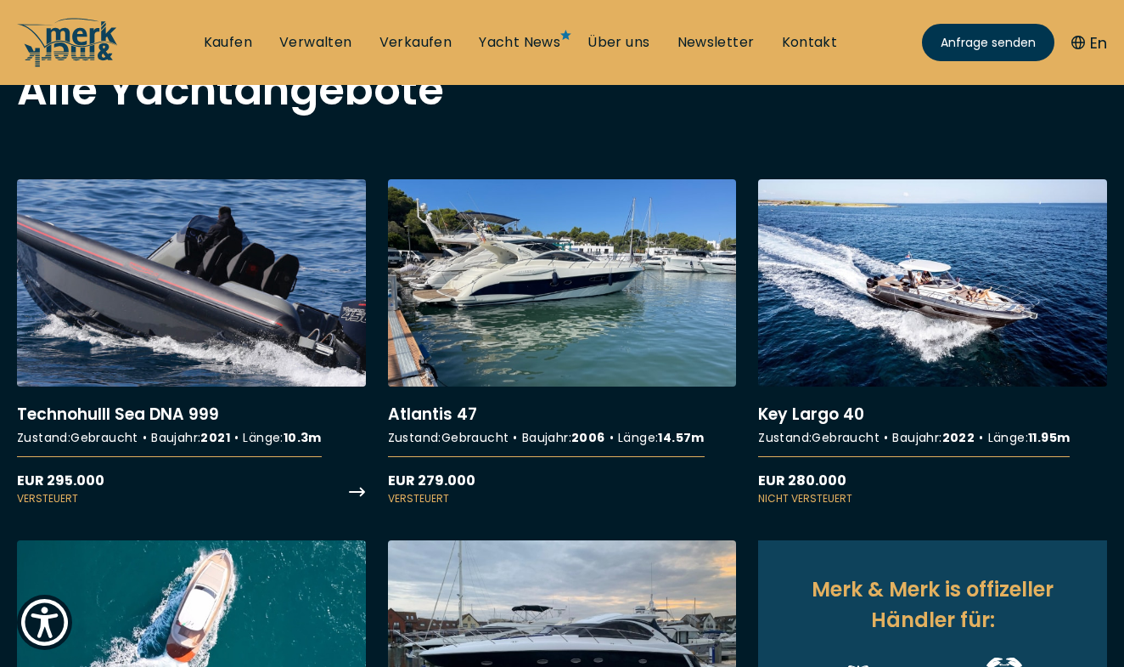
click at [274, 269] on link "More details about Technohulll Sea DNA 999" at bounding box center [191, 342] width 349 height 327
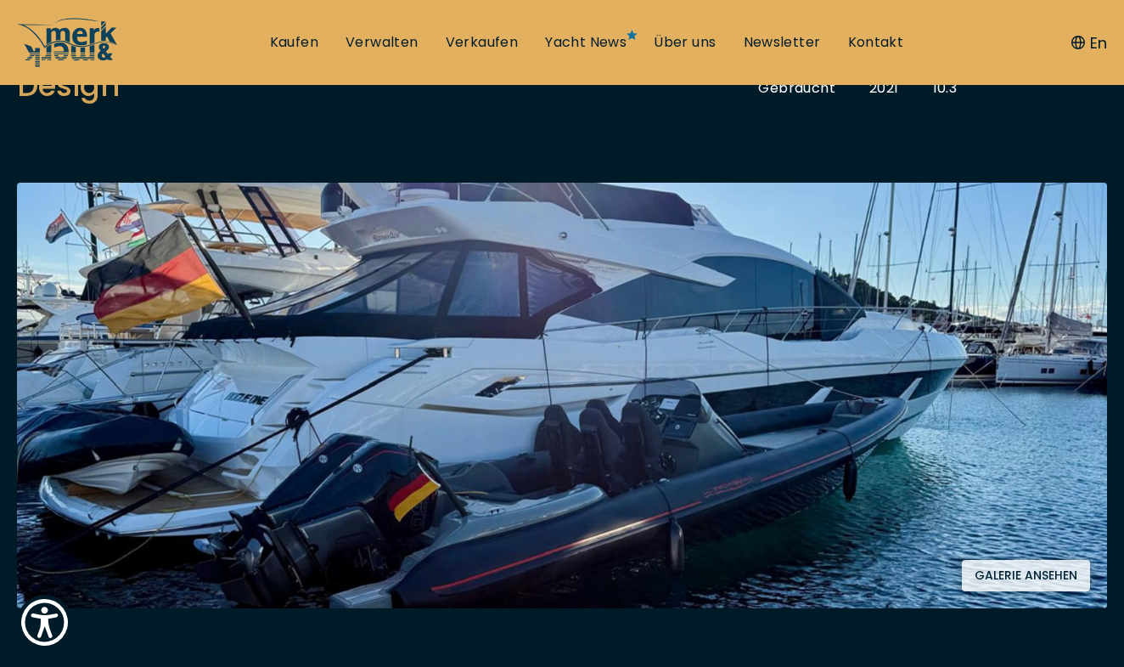
scroll to position [279, 0]
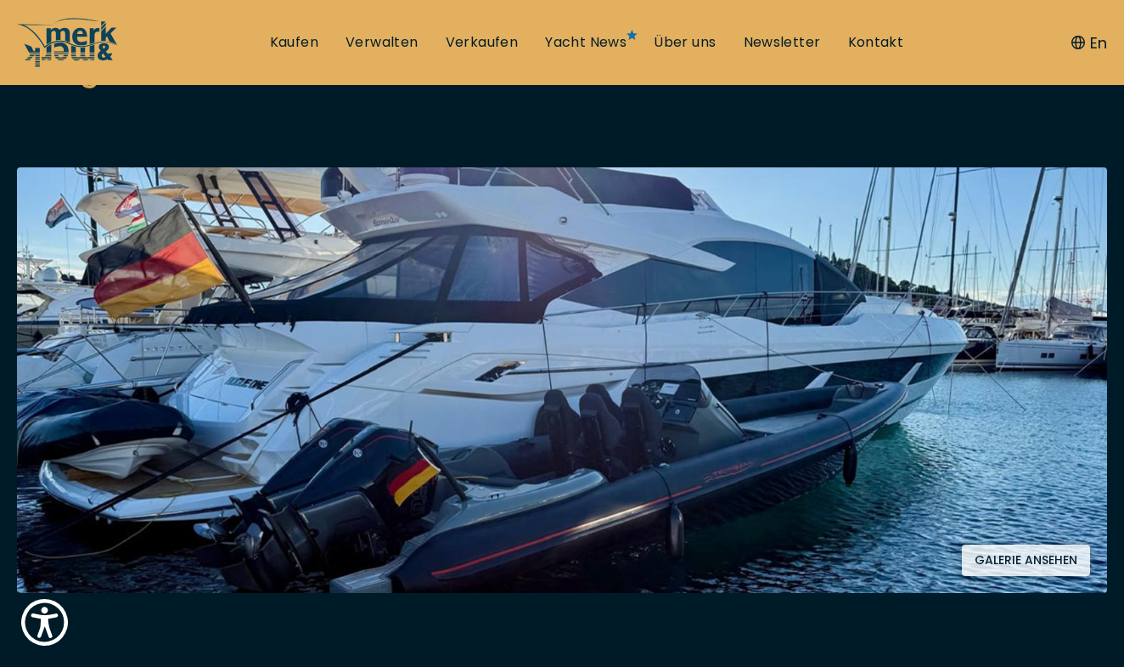
click at [830, 420] on img at bounding box center [562, 379] width 1090 height 425
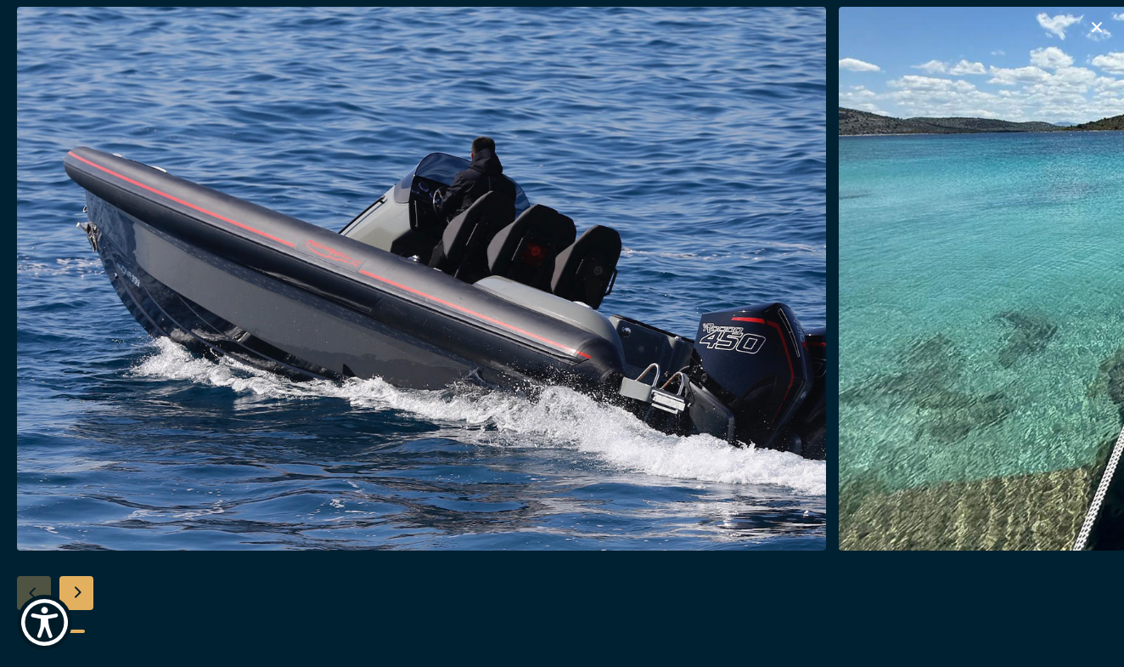
click at [1093, 36] on icon "button" at bounding box center [1097, 27] width 20 height 20
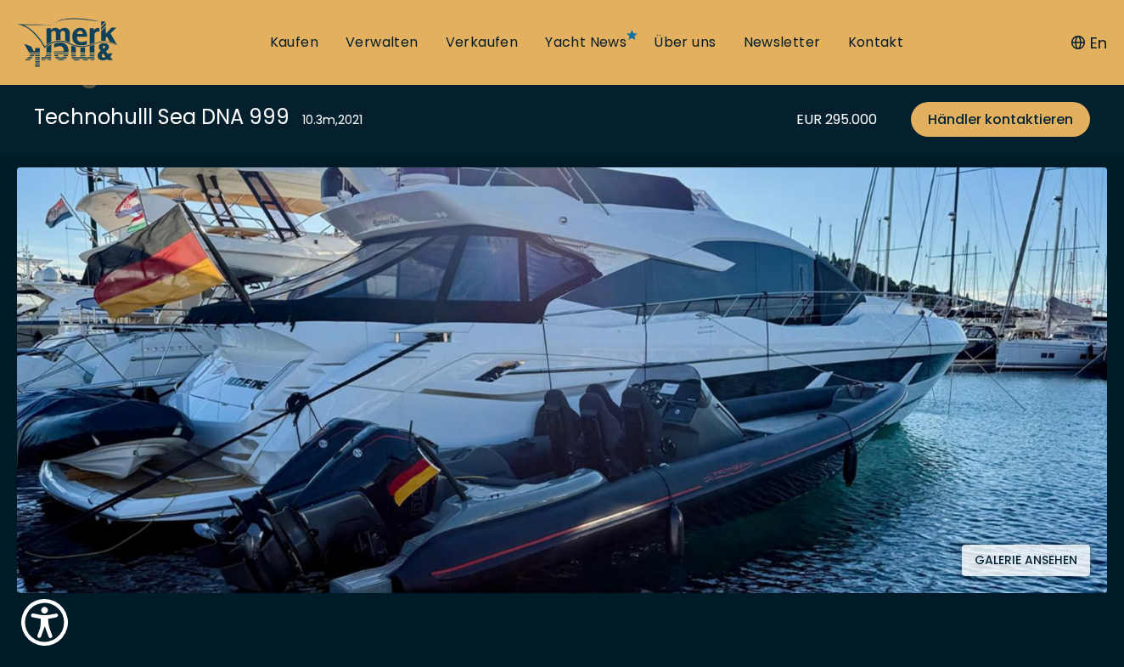
click at [1097, 27] on div "En" at bounding box center [1081, 42] width 53 height 51
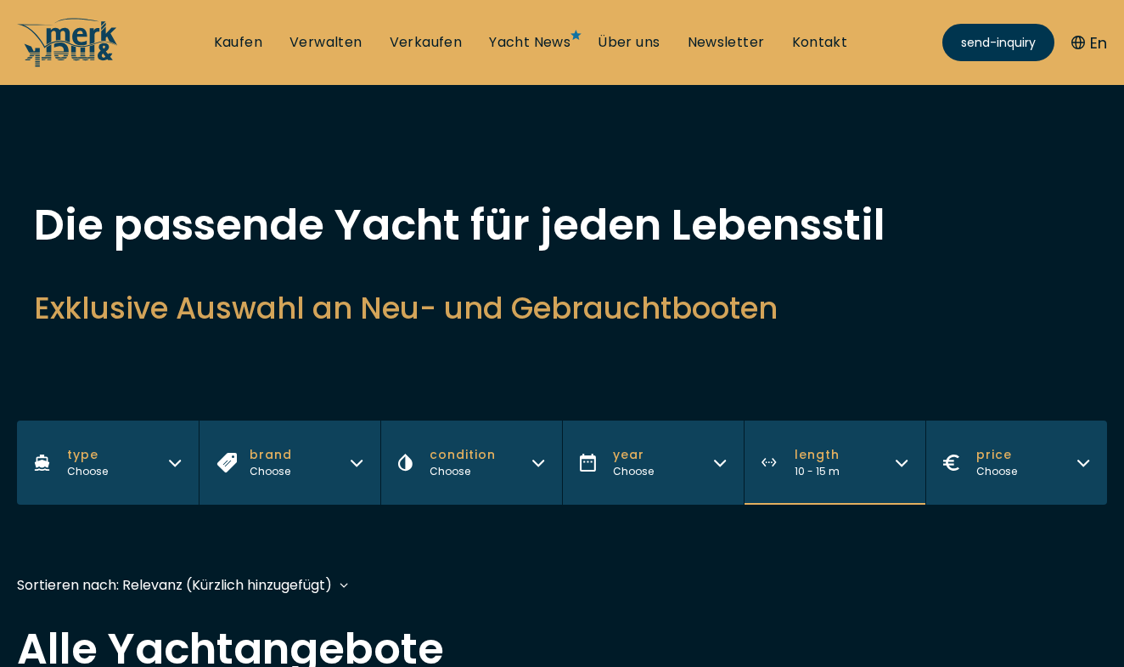
click at [1097, 27] on div "send-inquiry En" at bounding box center [1025, 42] width 165 height 51
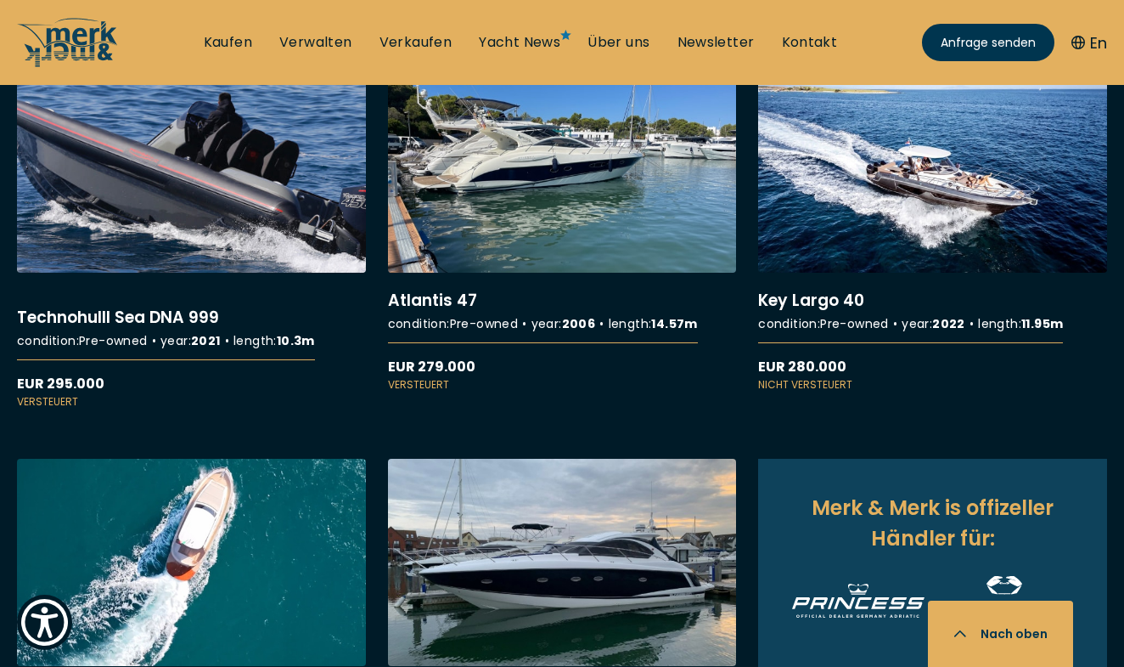
scroll to position [671, 0]
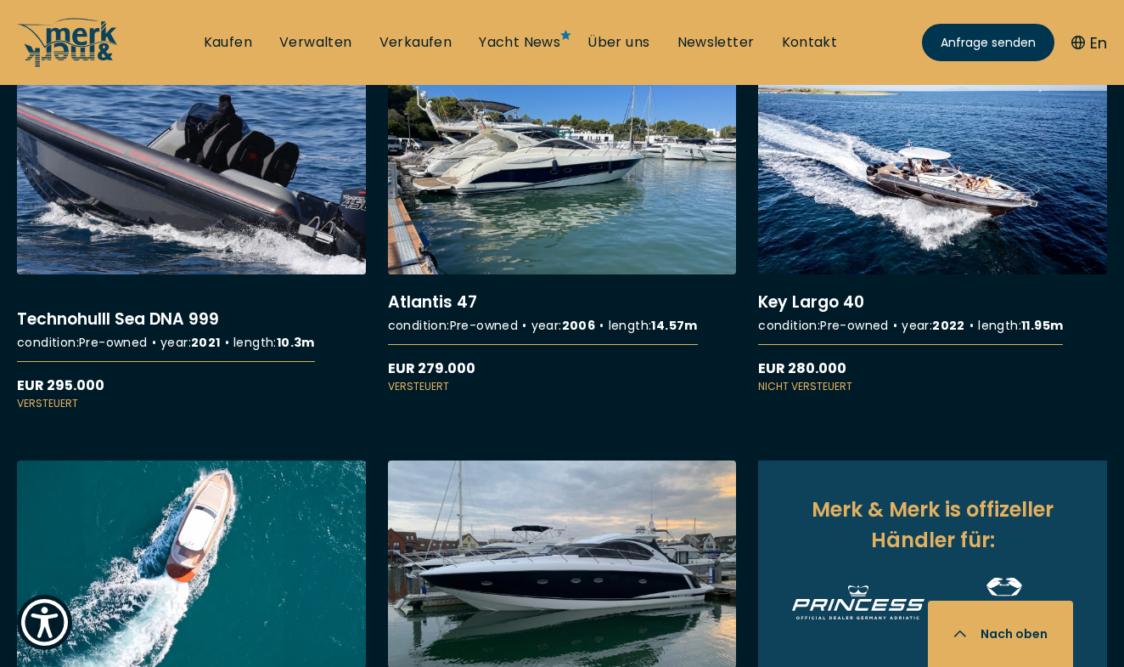
click at [190, 211] on link "More details about Technohulll Sea DNA 999" at bounding box center [191, 239] width 349 height 344
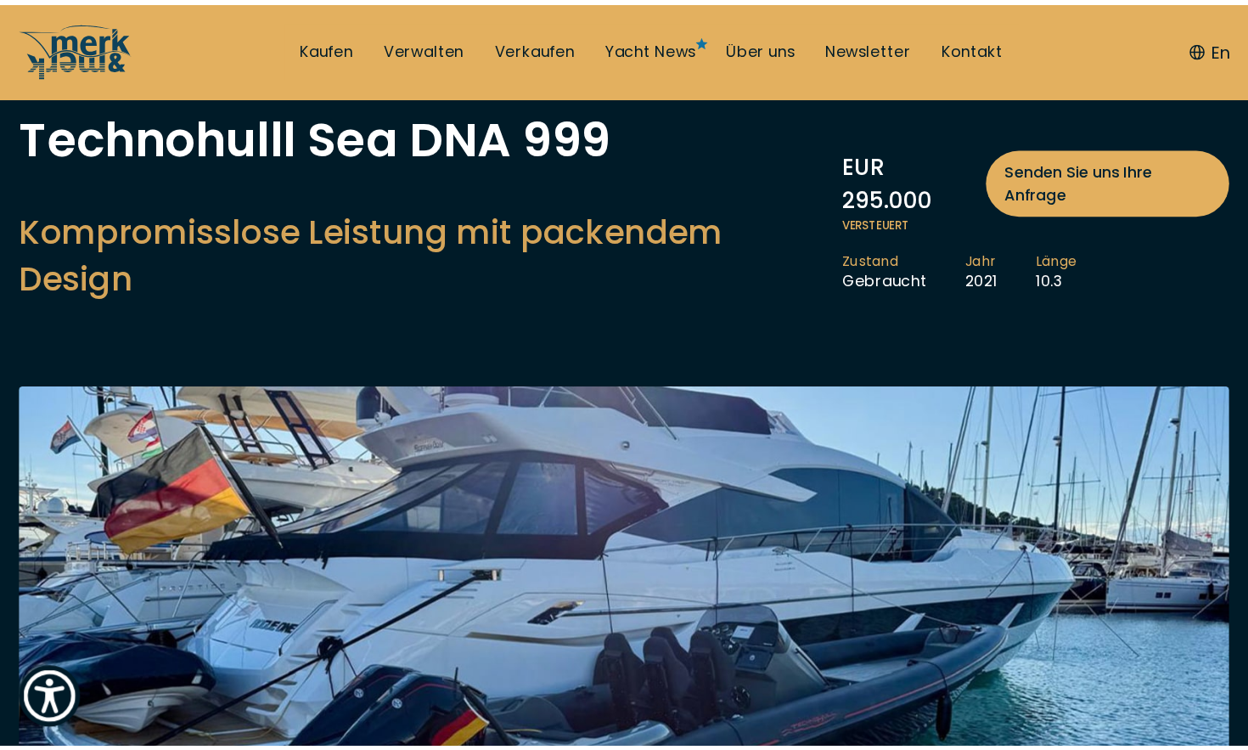
scroll to position [87, 0]
